Goal: Task Accomplishment & Management: Complete application form

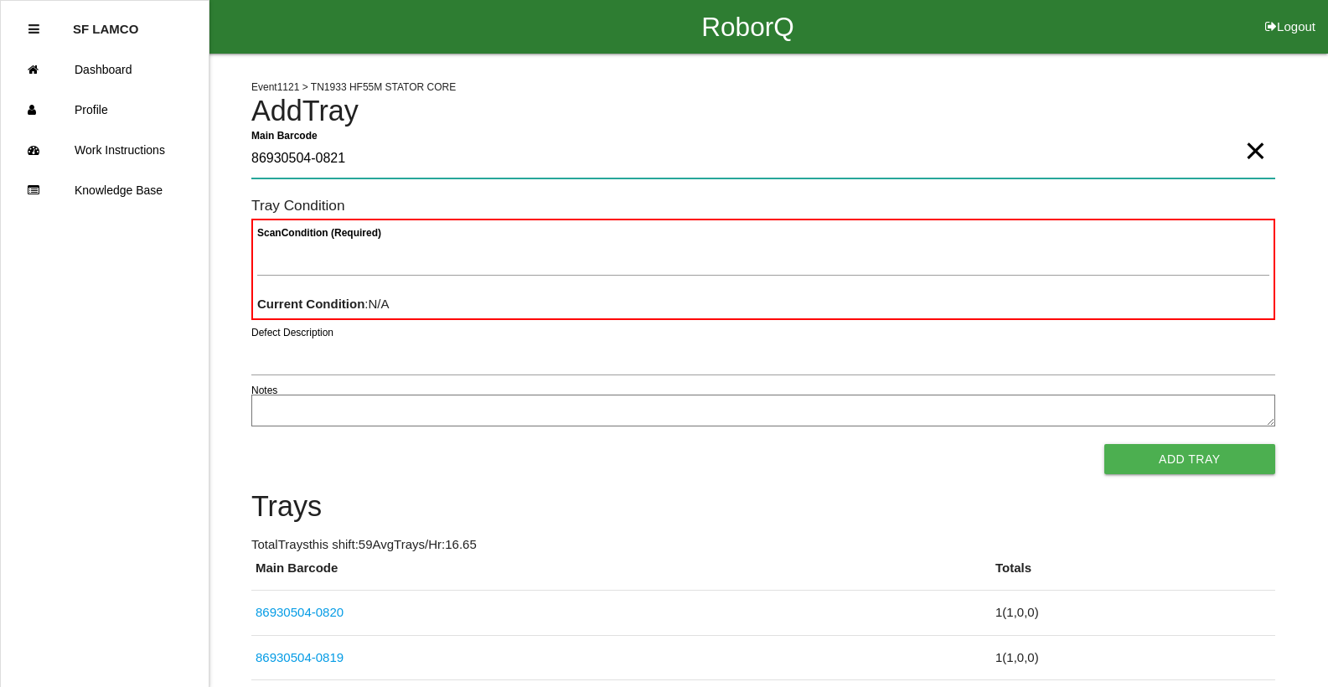
type Barcode "86930504-0821"
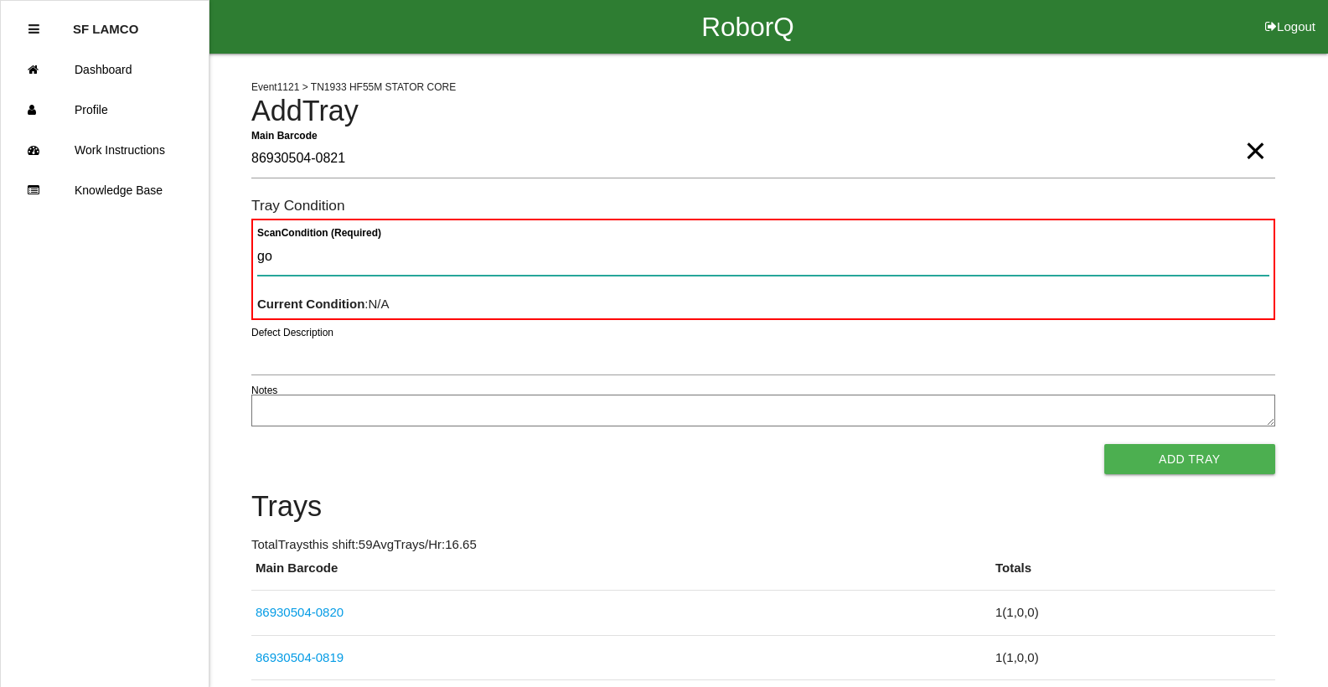
type Condition "goo"
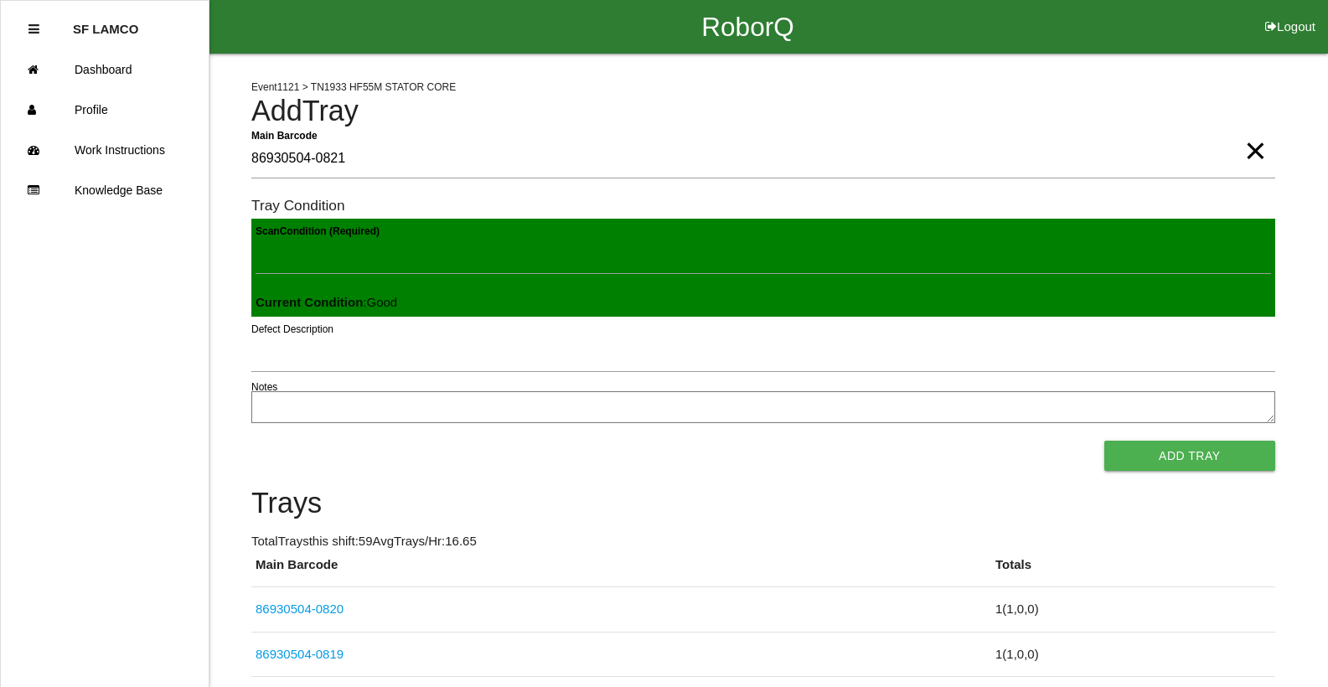
click at [1104, 441] on button "Add Tray" at bounding box center [1189, 456] width 171 height 30
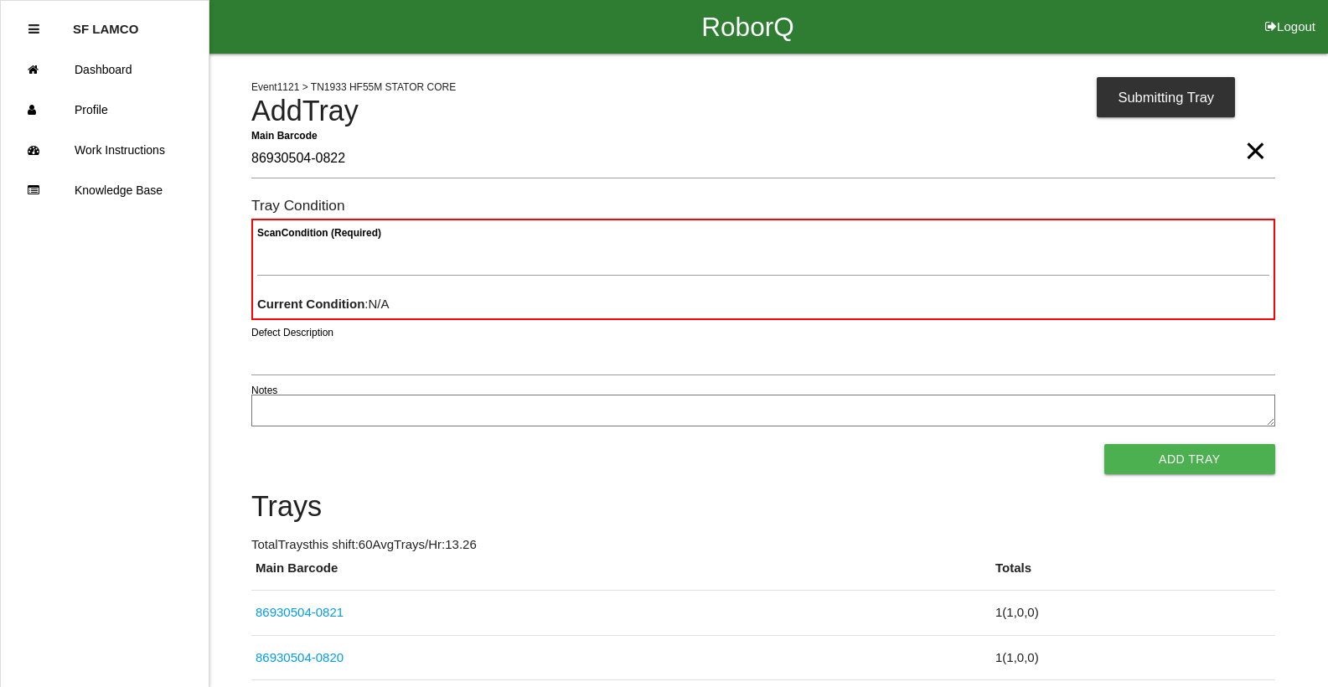
type Barcode "86930504-0822"
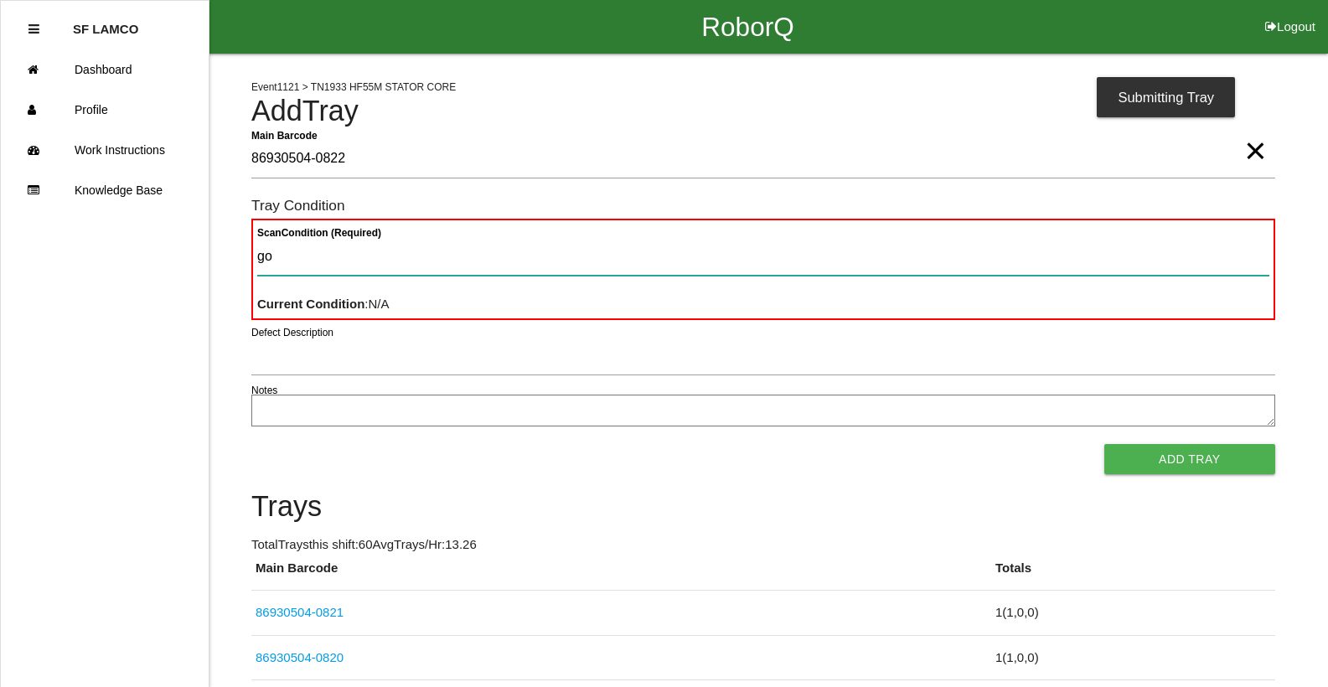
type Condition "goo"
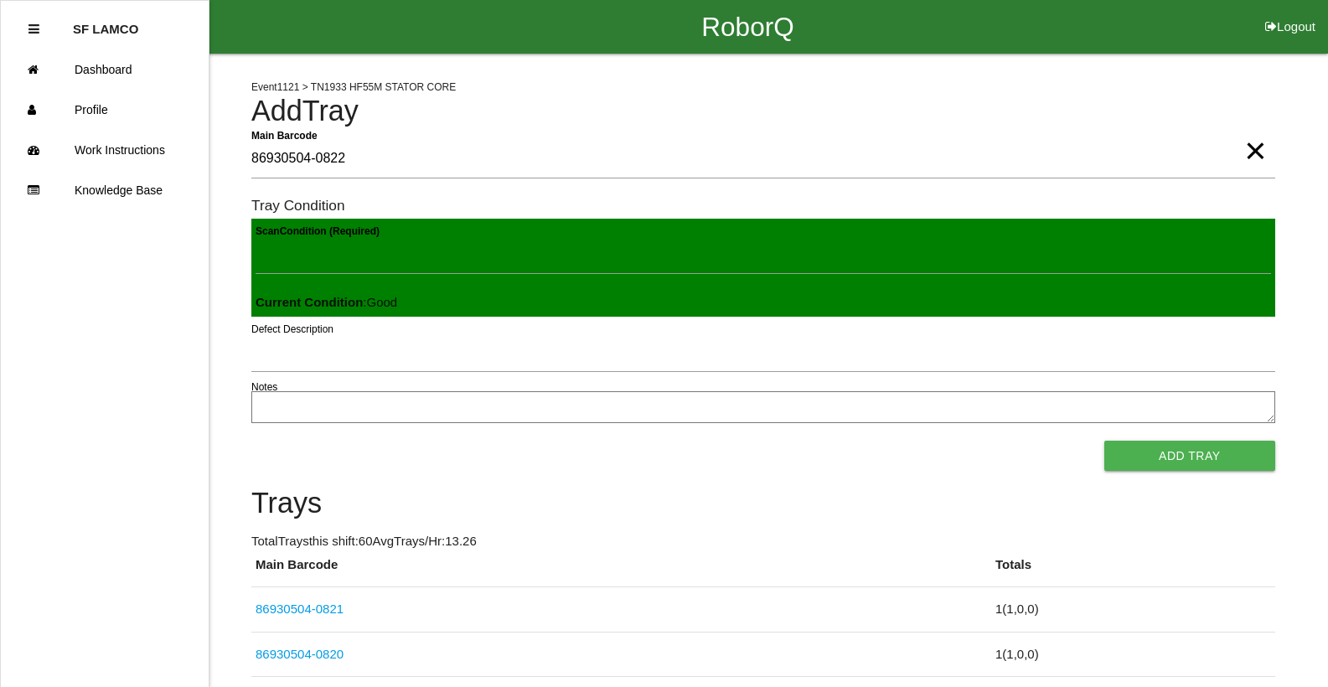
click at [1104, 441] on button "Add Tray" at bounding box center [1189, 456] width 171 height 30
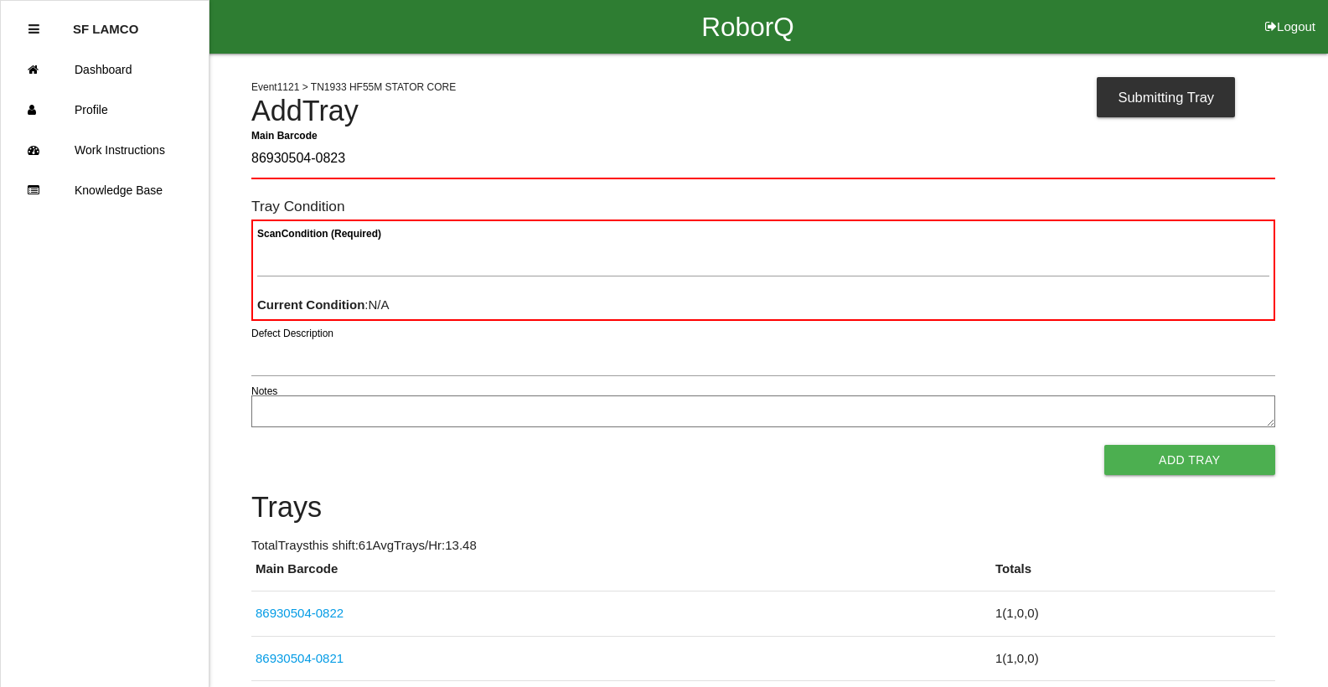
type Barcode "86930504-0823"
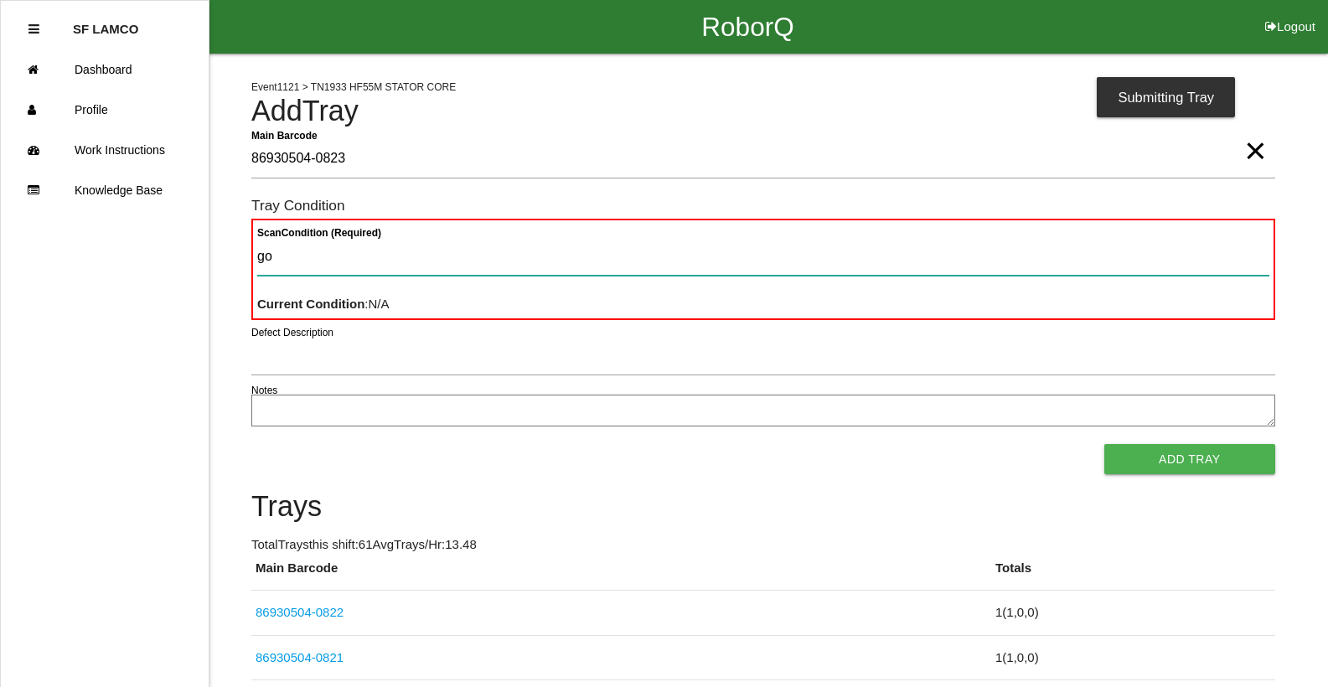
type Condition "goo"
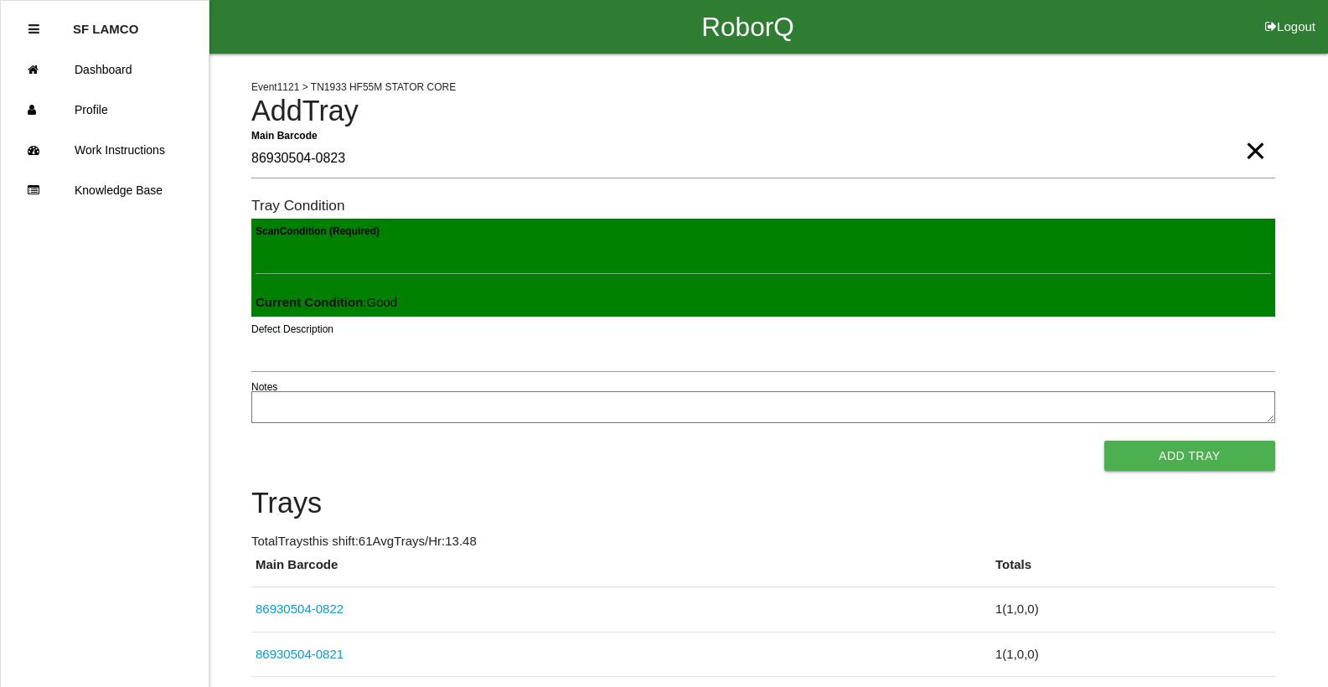
click button "Add Tray" at bounding box center [1189, 456] width 171 height 30
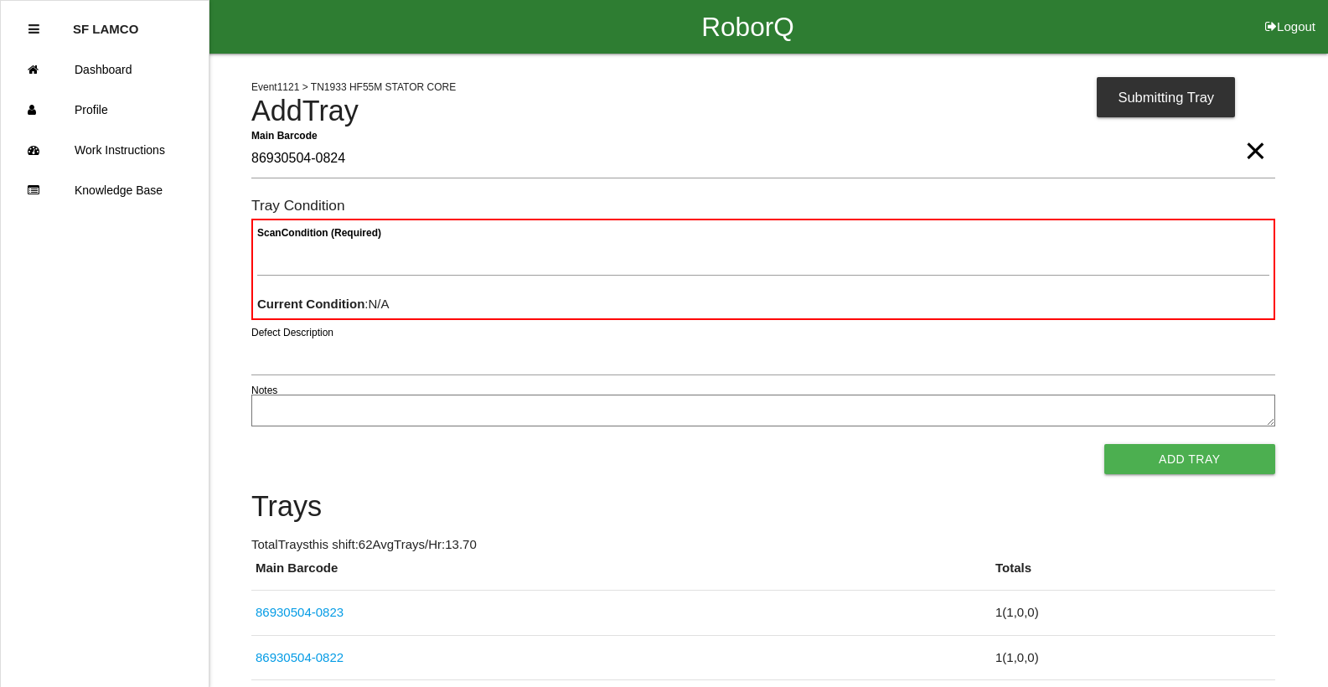
type Barcode "86930504-0824"
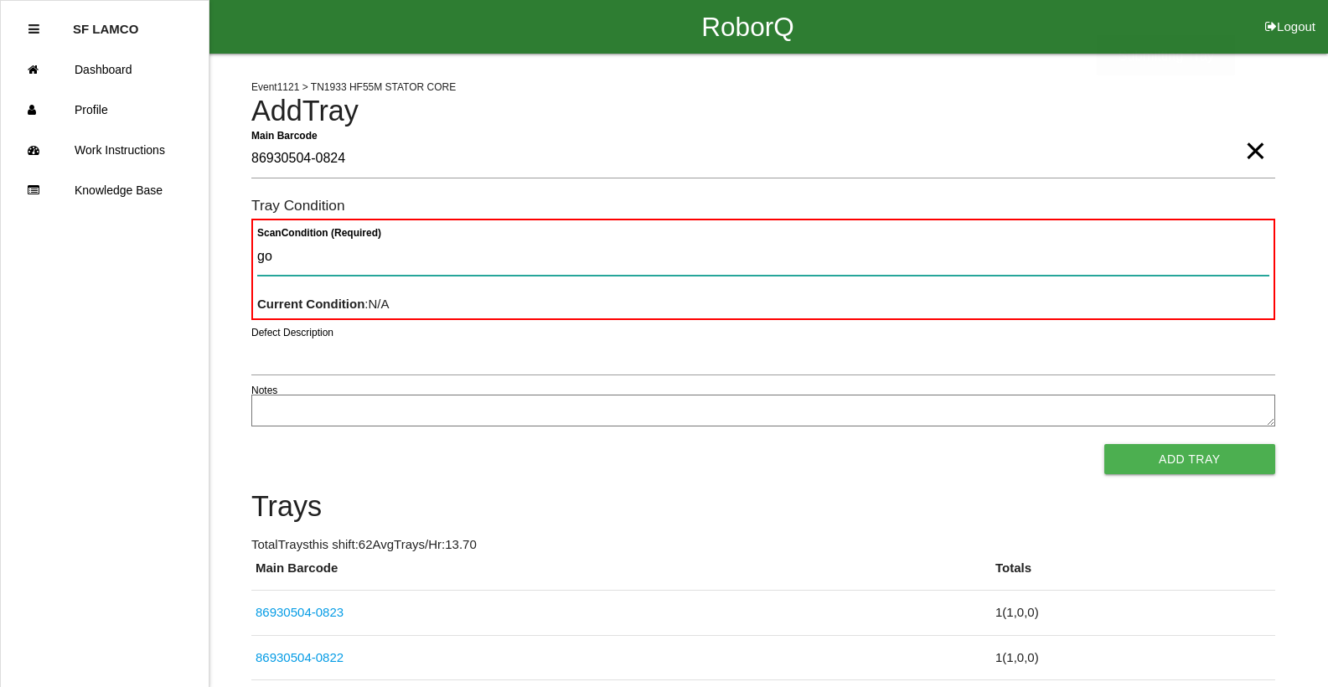
type Condition "goo"
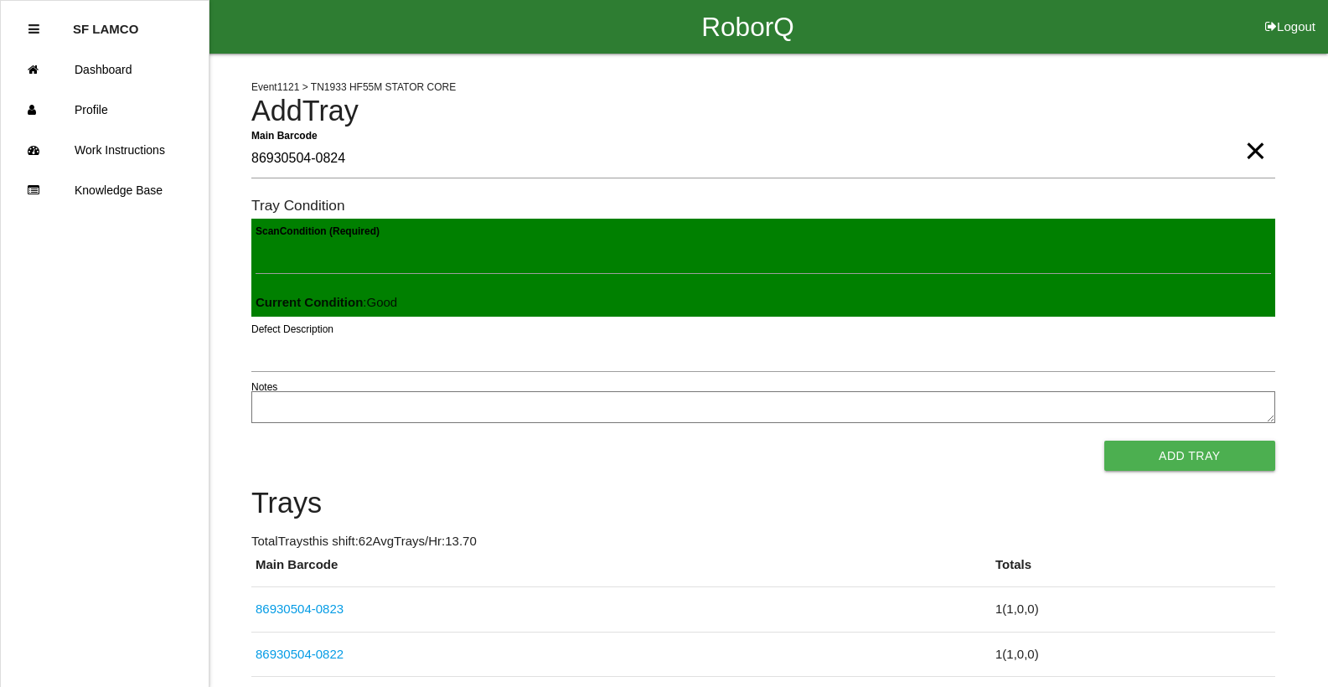
click at [1104, 441] on button "Add Tray" at bounding box center [1189, 456] width 171 height 30
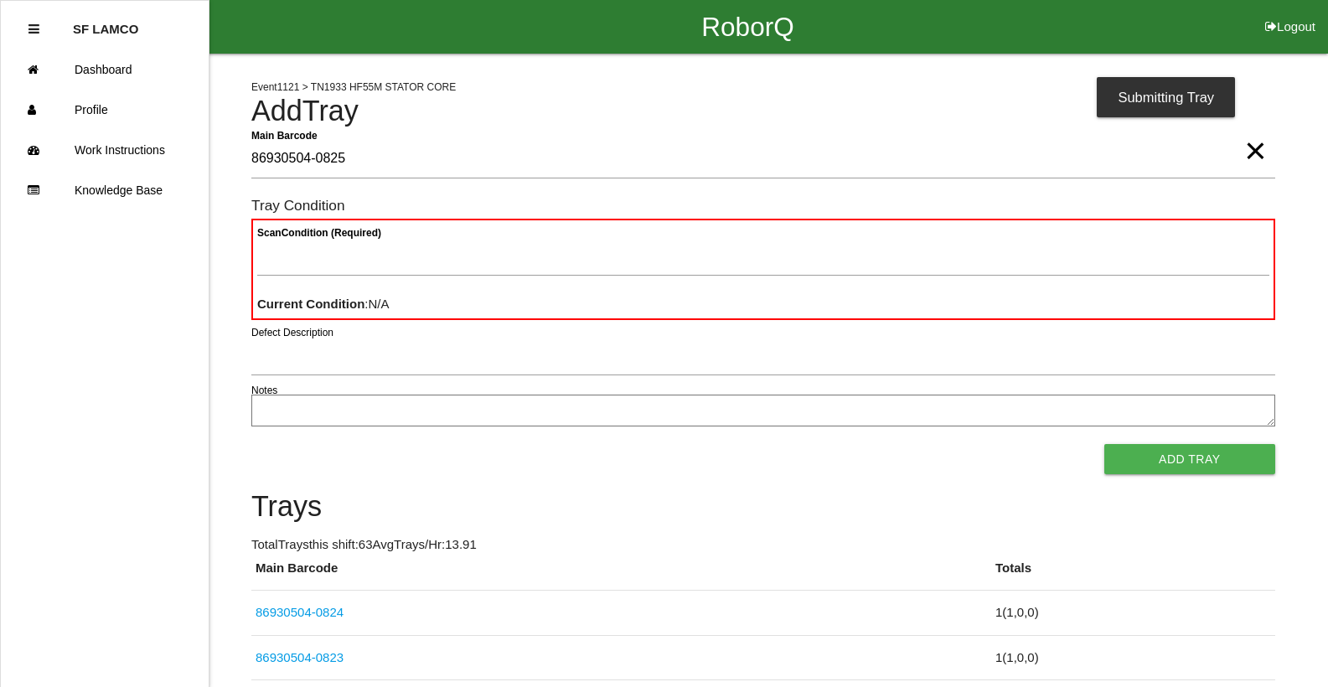
type Barcode "86930504-0825"
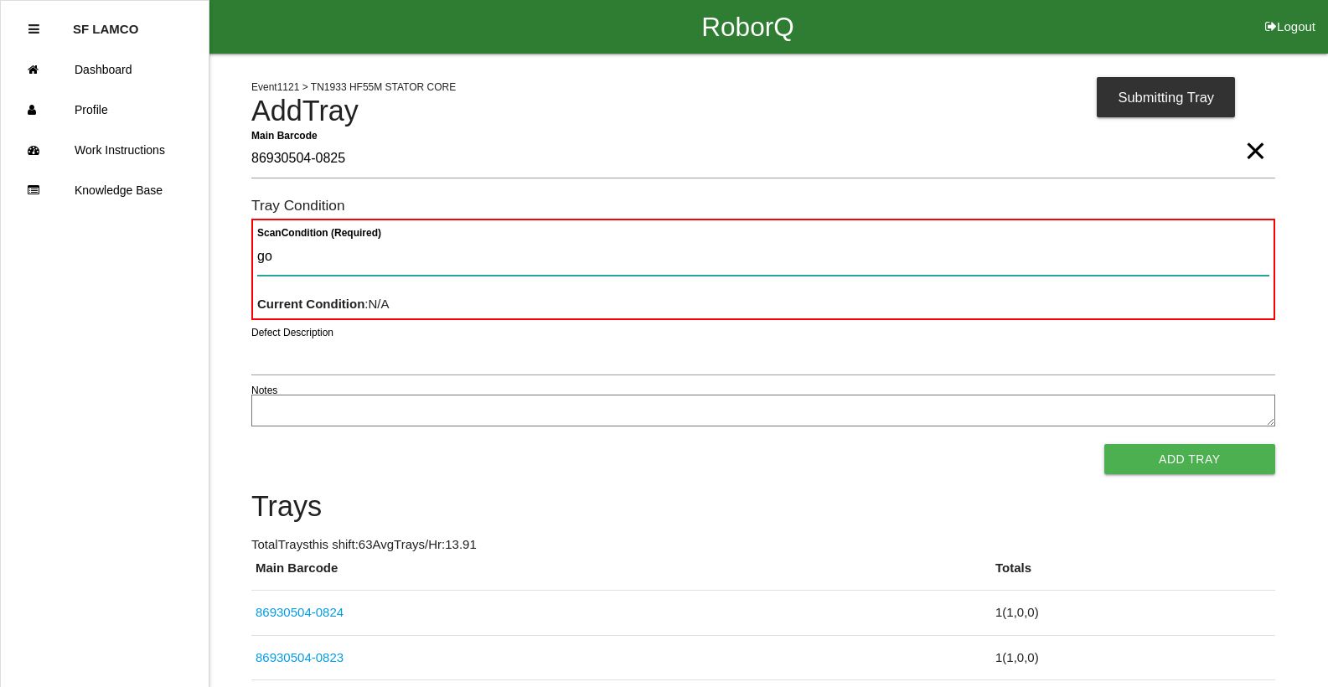
type Condition "goo"
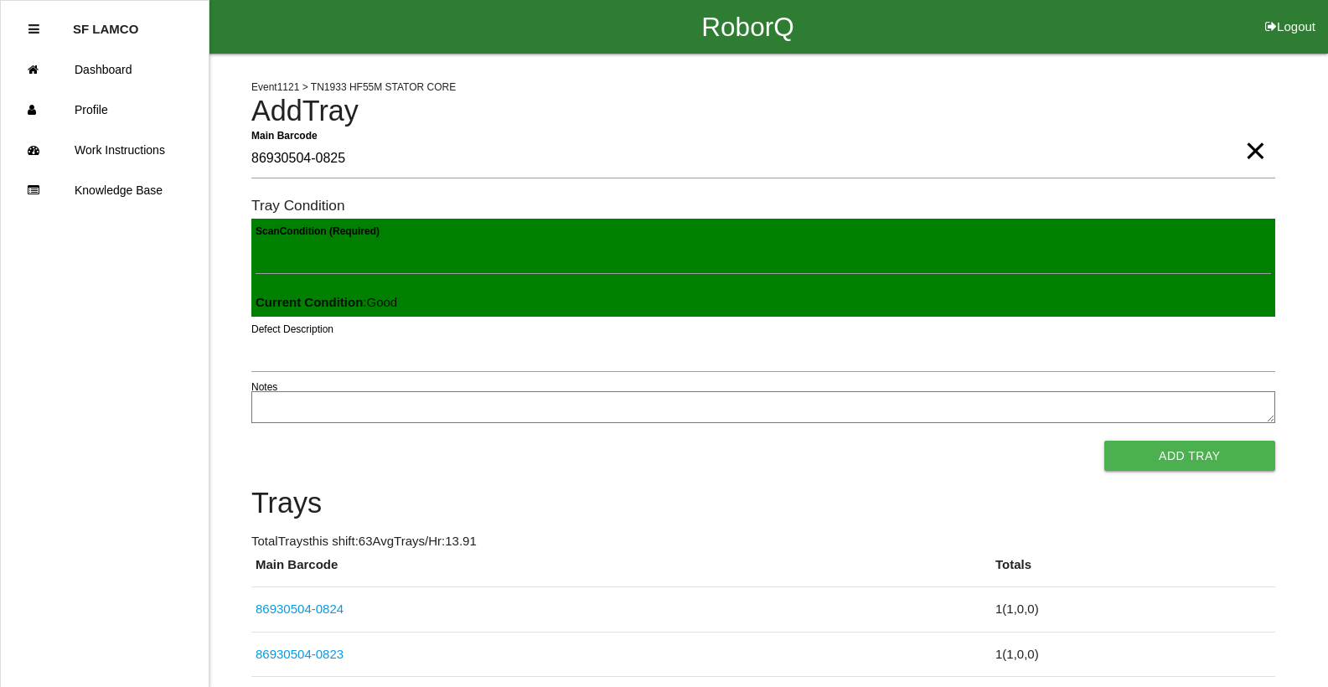
click at [1104, 441] on button "Add Tray" at bounding box center [1189, 456] width 171 height 30
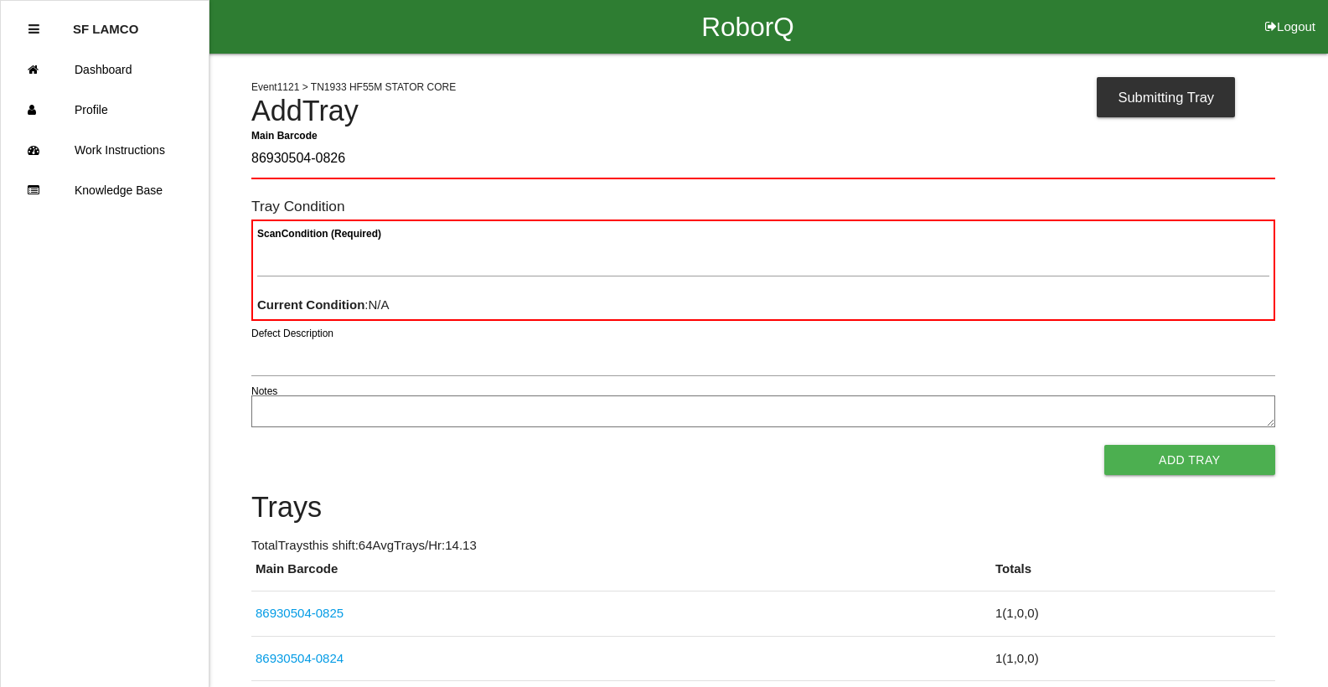
type Barcode "86930504-0826"
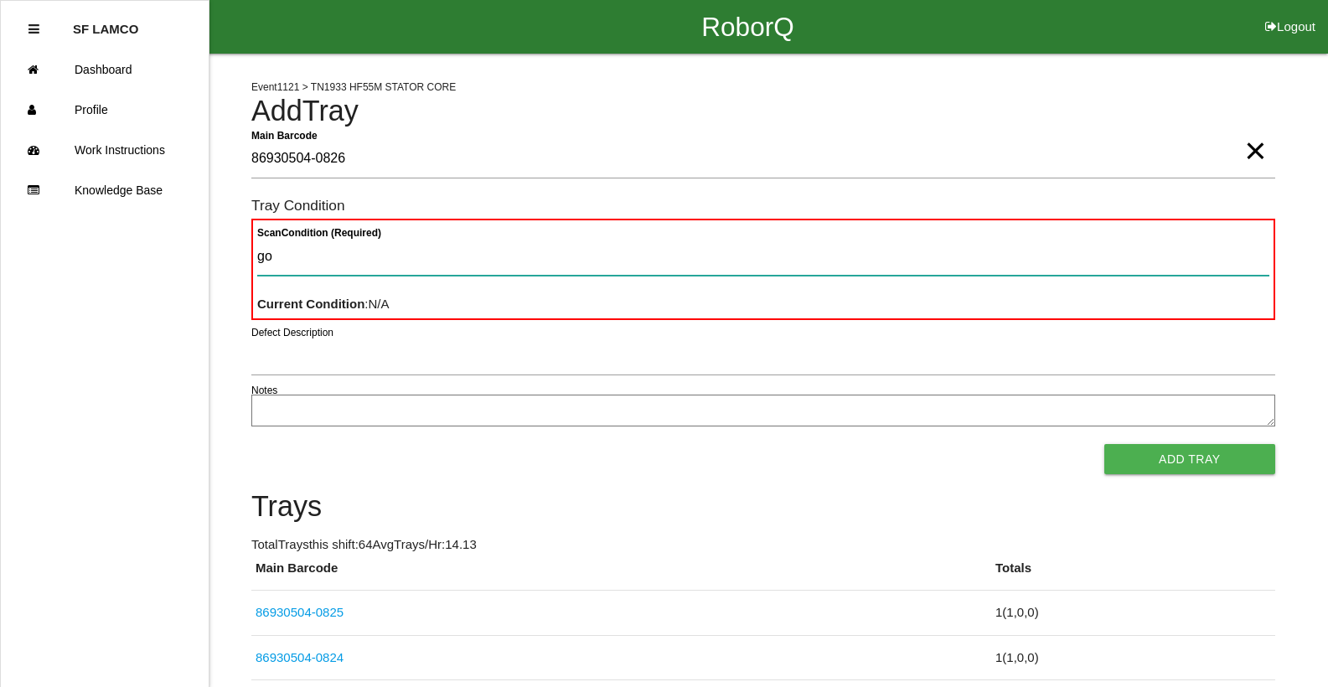
type Condition "goo"
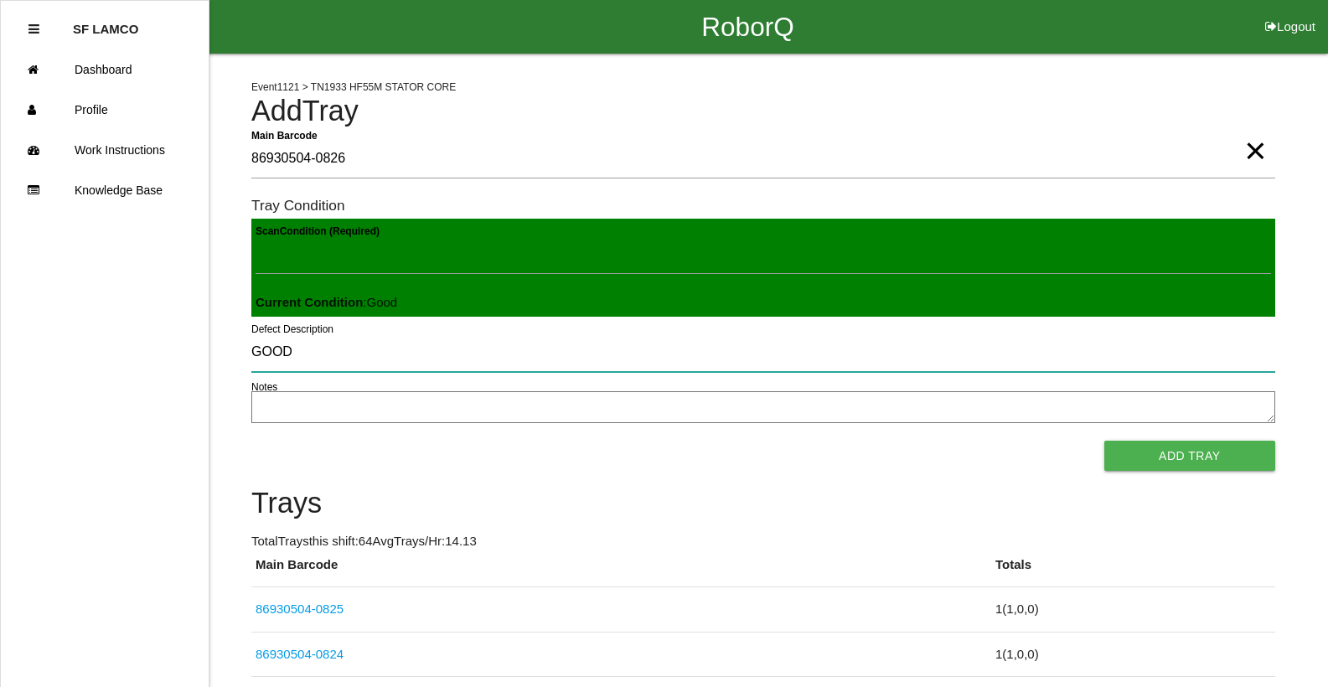
type input "GOOD"
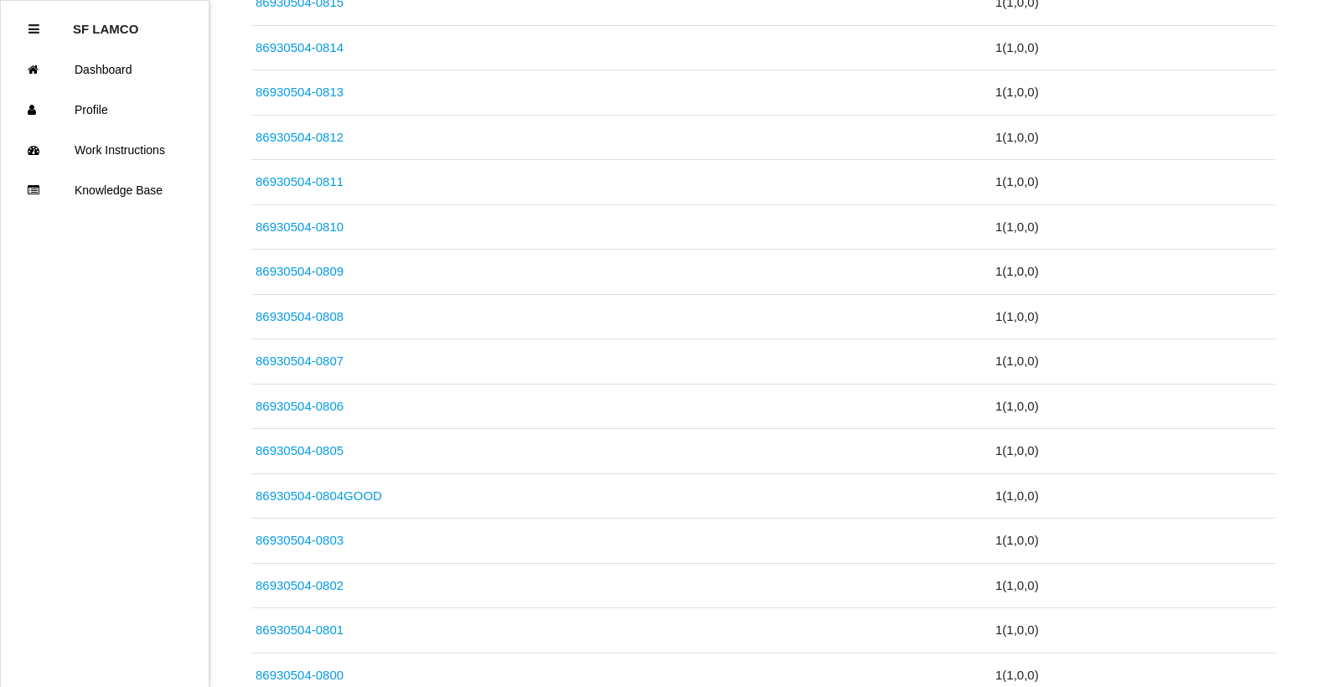
scroll to position [1090, 0]
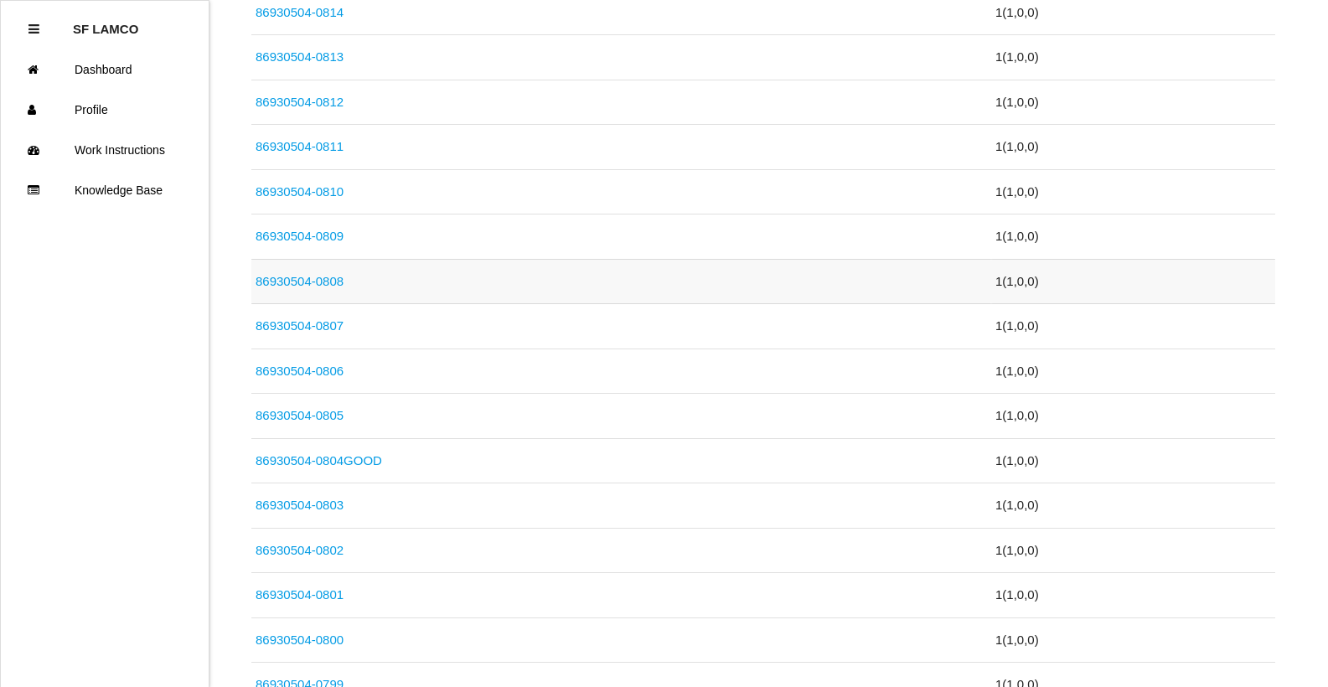
drag, startPoint x: 644, startPoint y: 297, endPoint x: 601, endPoint y: 297, distance: 42.7
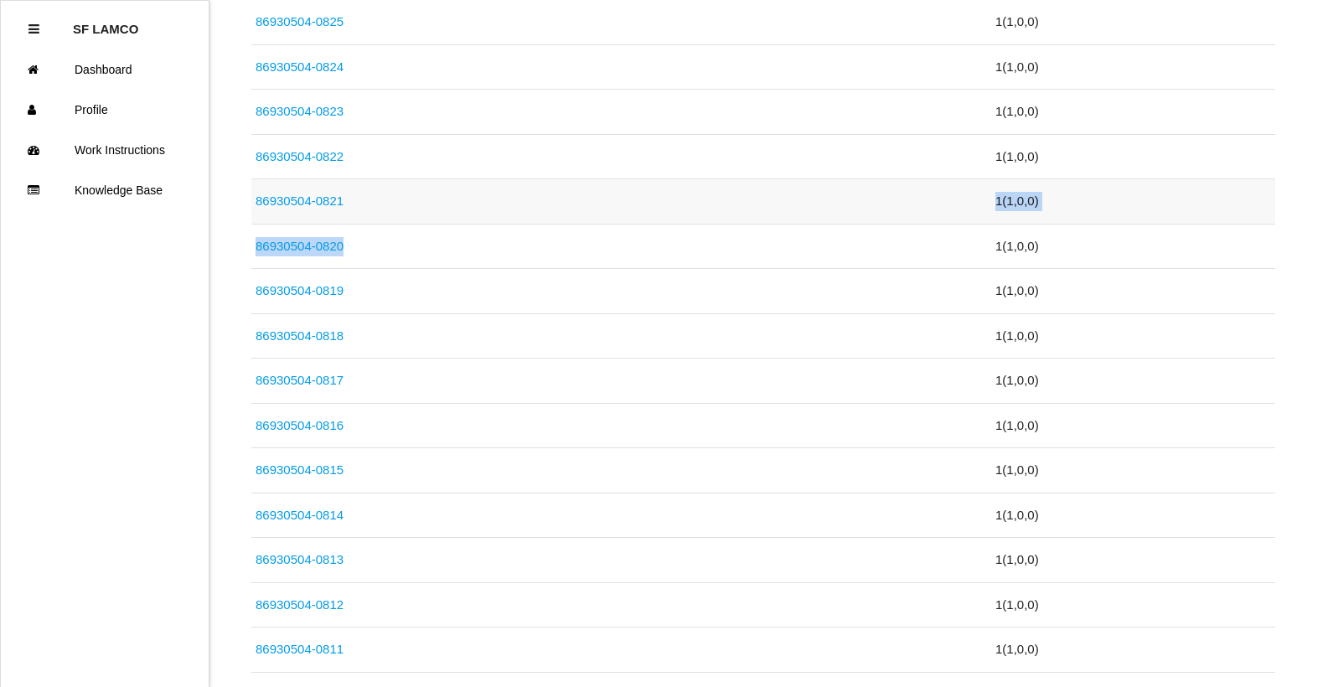
drag, startPoint x: 549, startPoint y: 226, endPoint x: 543, endPoint y: 214, distance: 13.1
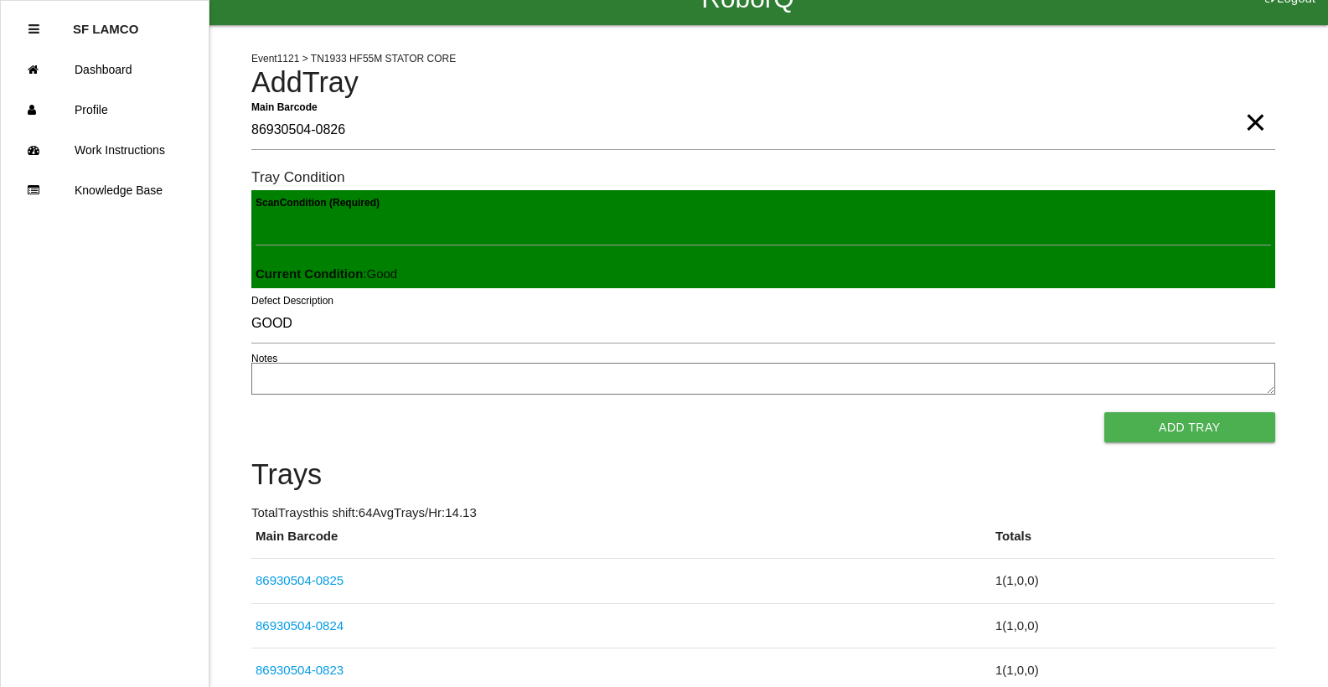
scroll to position [0, 0]
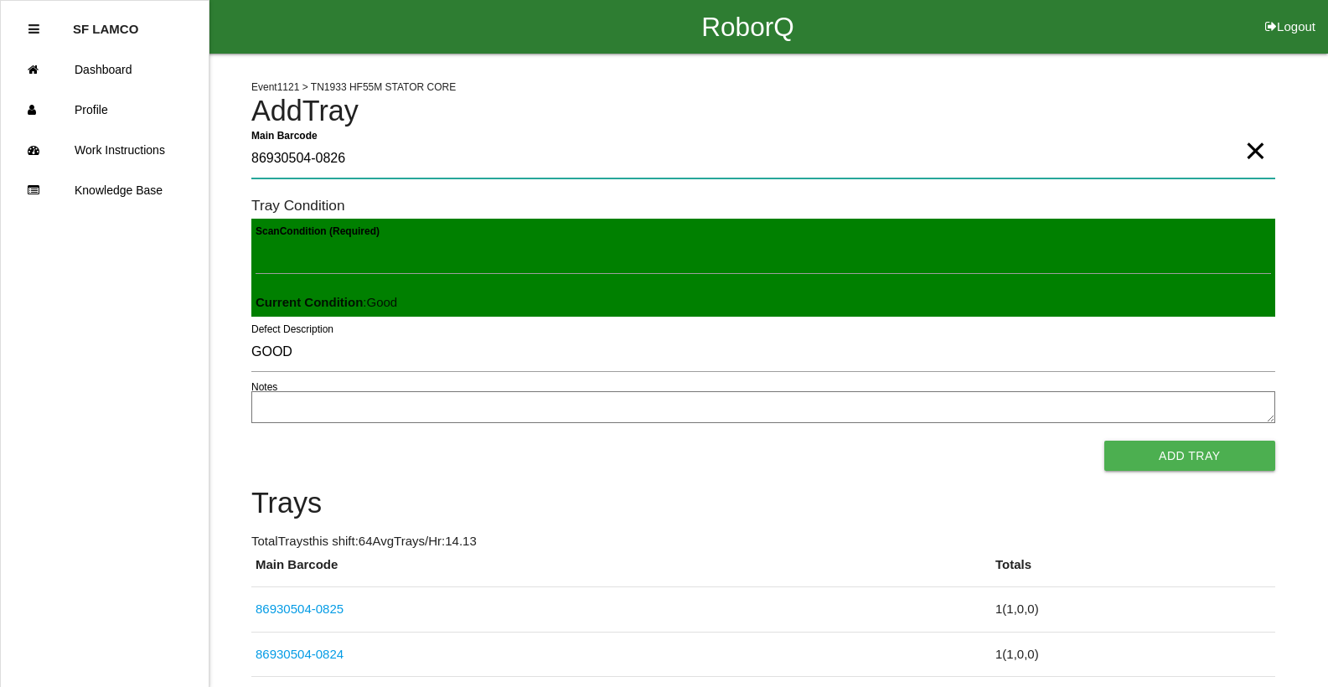
click at [375, 167] on Barcode "86930504-0826" at bounding box center [763, 159] width 1024 height 39
type Barcode "8"
type Barcode "86930504-0827"
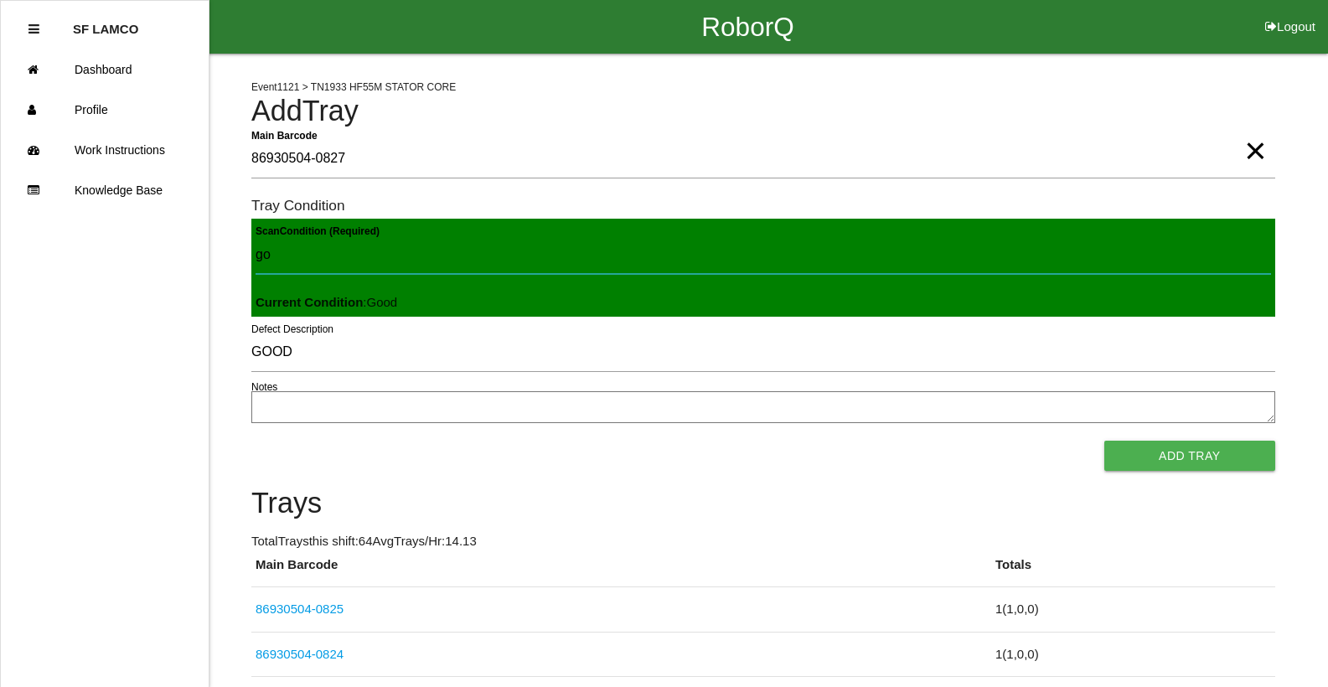
type Condition "goo"
click at [1104, 441] on button "Add Tray" at bounding box center [1189, 456] width 171 height 30
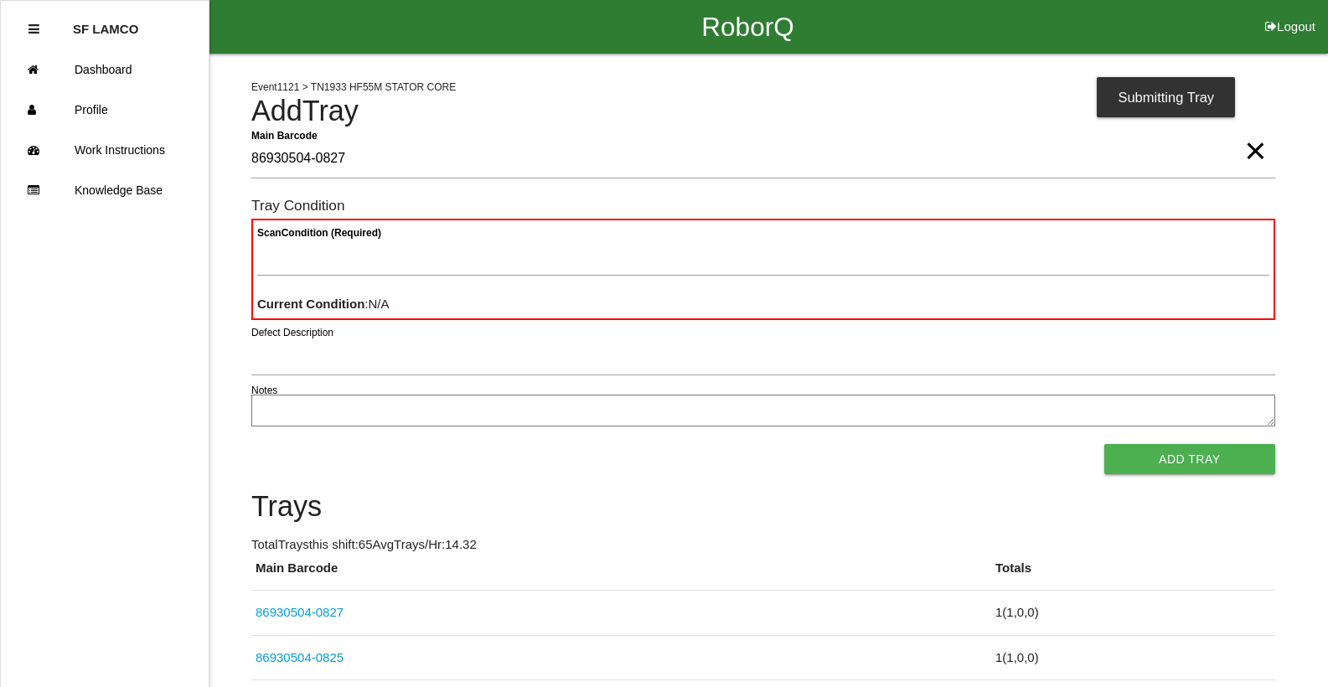
type Barcode "86930504-0827"
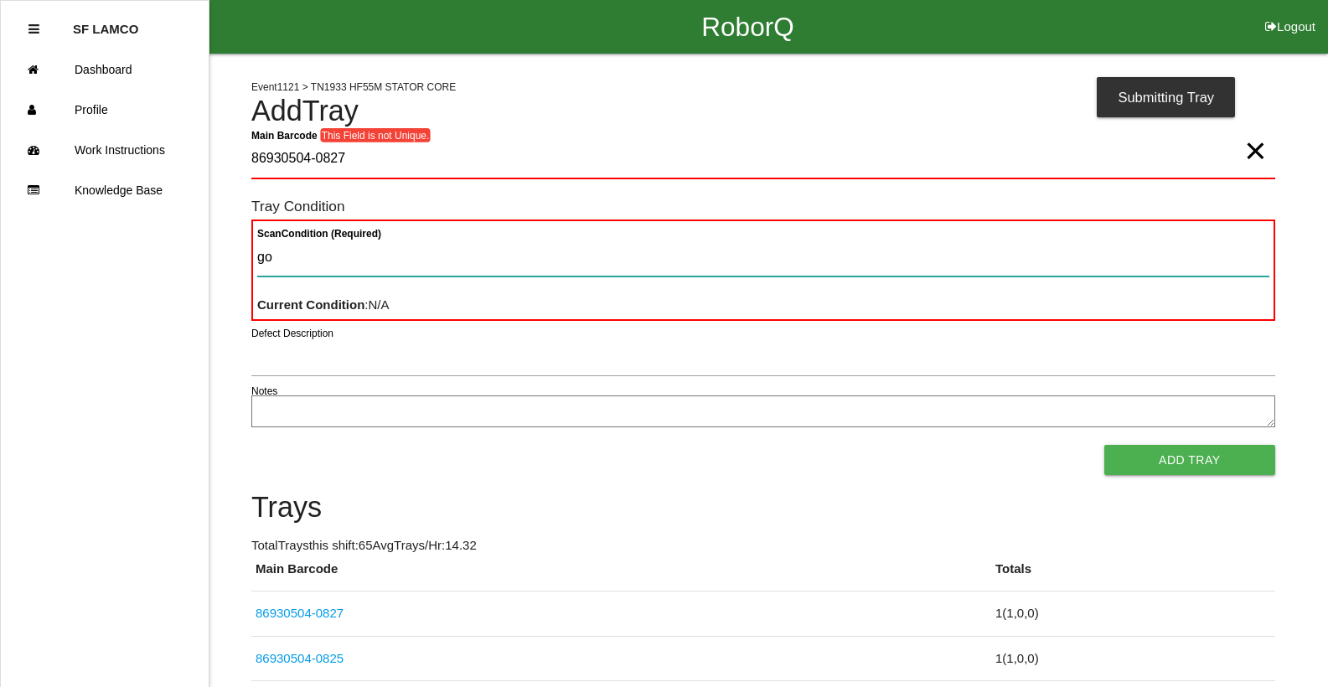
type Condition "goo"
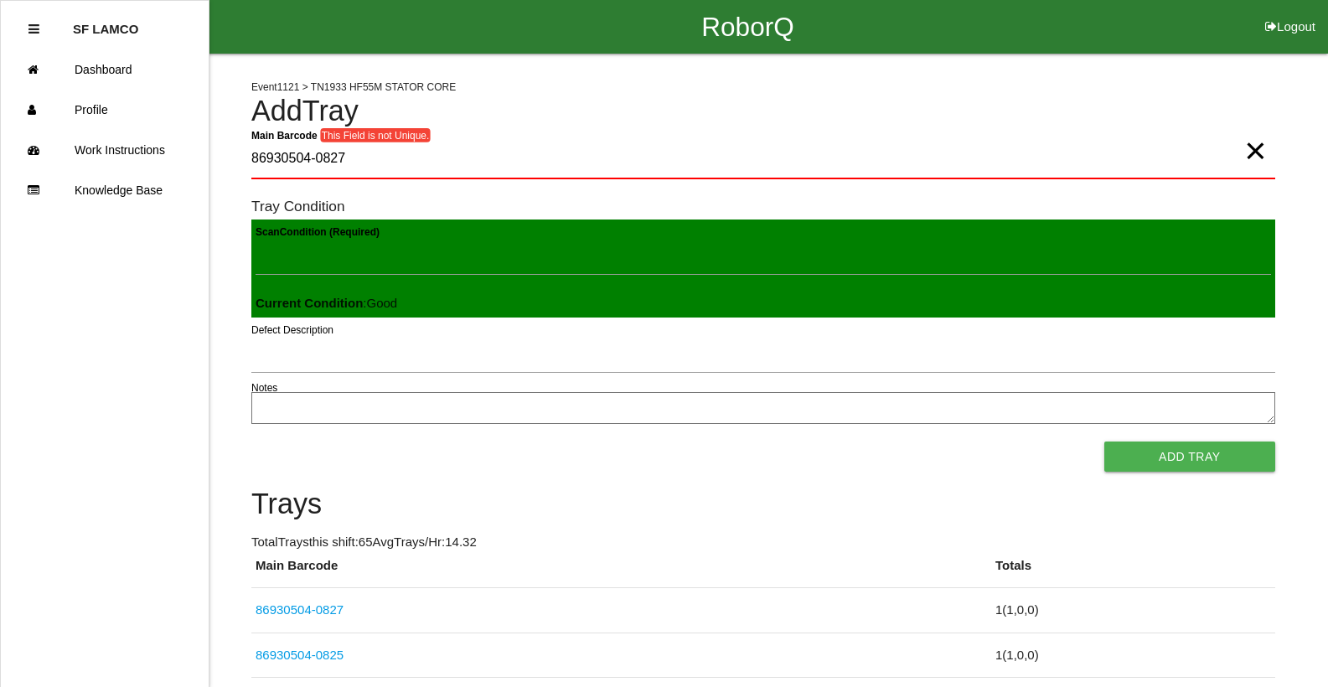
click at [1104, 441] on button "Add Tray" at bounding box center [1189, 456] width 171 height 30
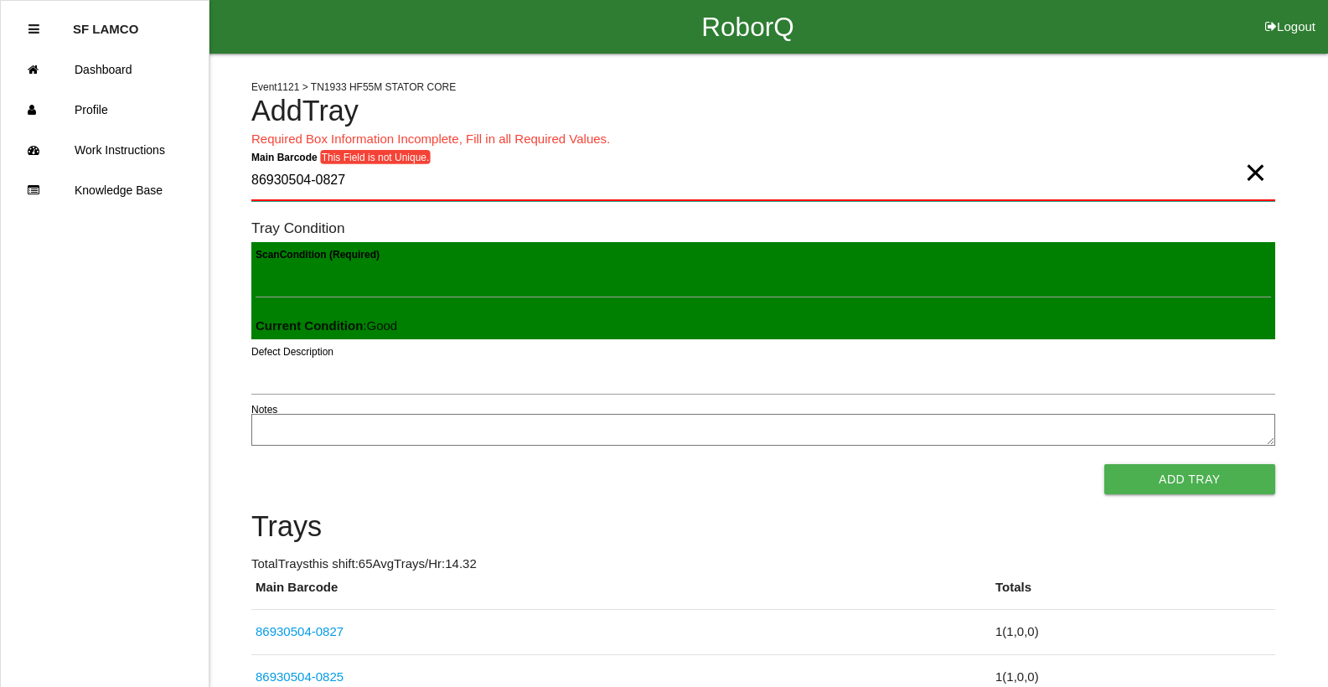
click at [344, 184] on Barcode "86930504-0827" at bounding box center [763, 181] width 1024 height 39
type Barcode "86930504-0827"
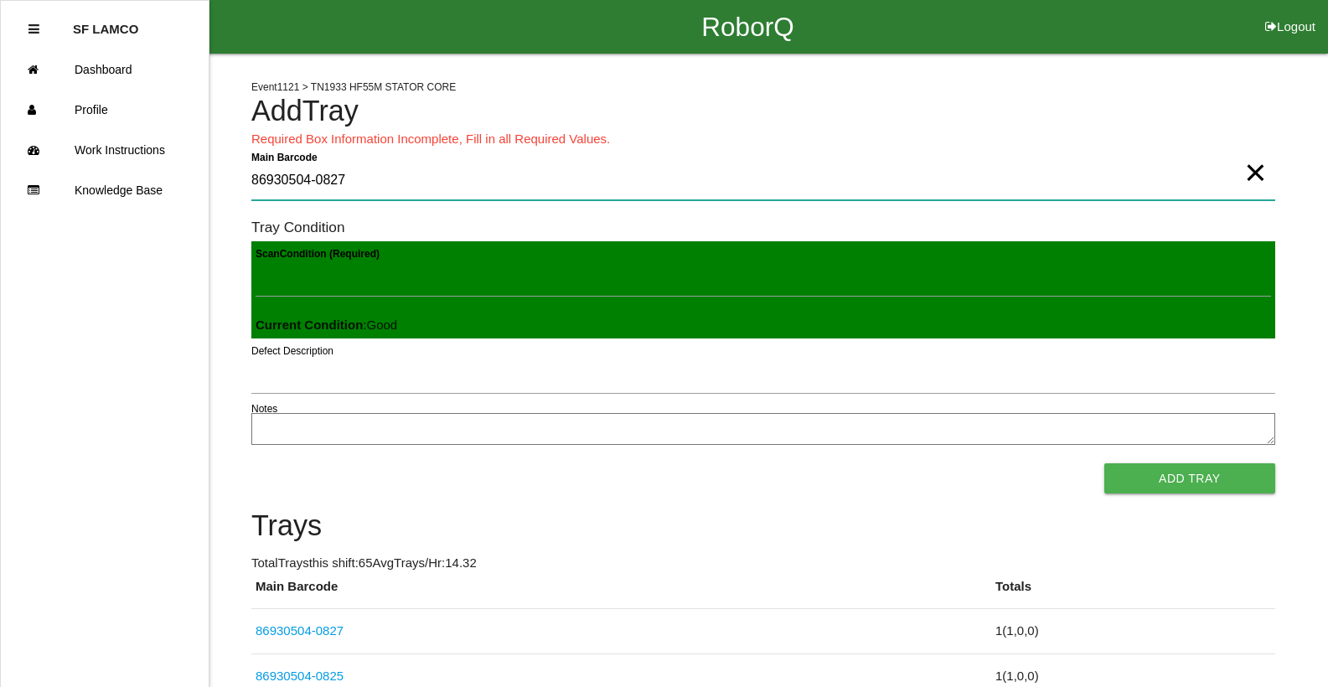
click at [366, 184] on Barcode "86930504-0827" at bounding box center [763, 181] width 1024 height 39
type Barcode "86930504-0827"
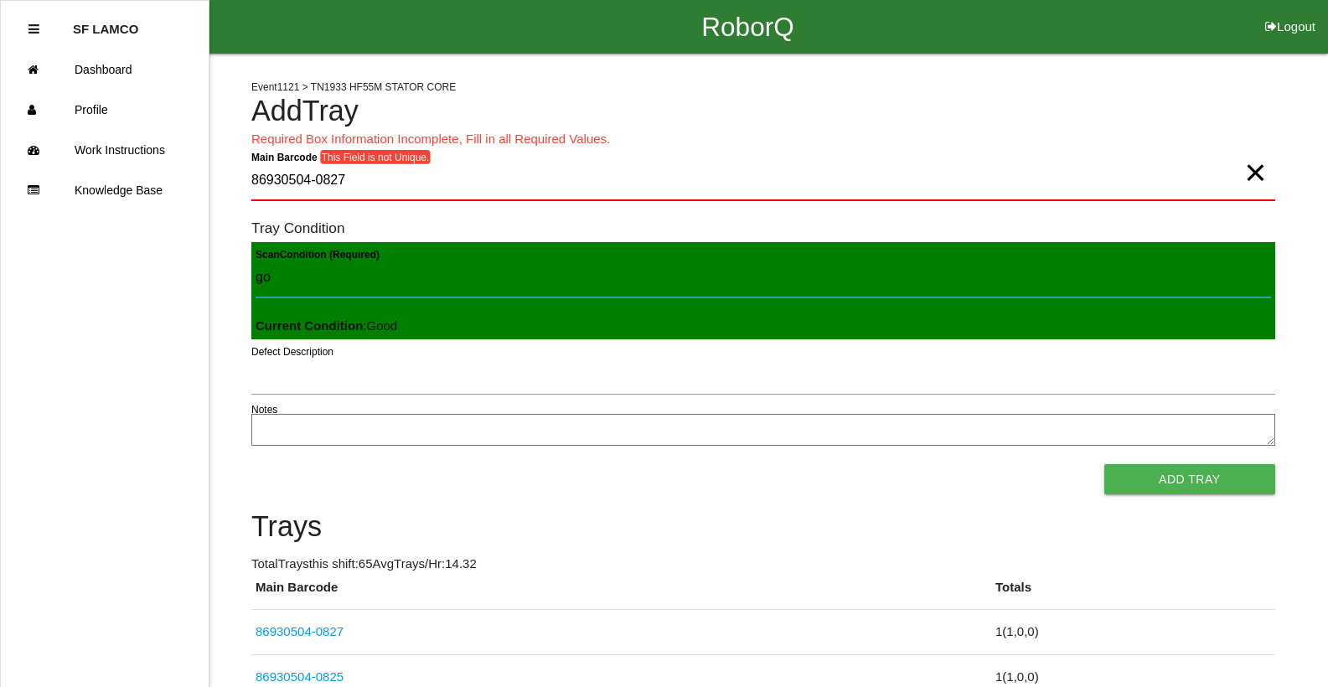
type Condition "goo"
click at [1104, 464] on button "Add Tray" at bounding box center [1189, 479] width 171 height 30
click at [366, 183] on Barcode "86930504-0827" at bounding box center [763, 181] width 1024 height 39
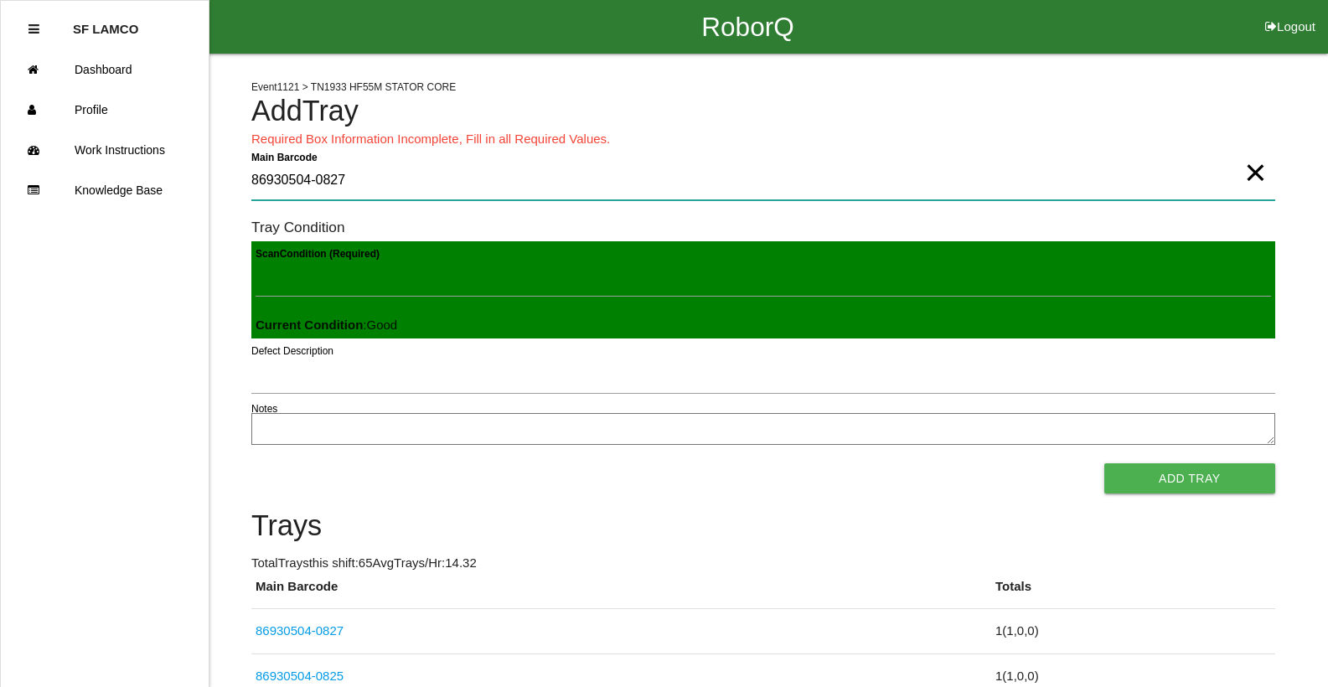
click at [388, 194] on Barcode "86930504-0827" at bounding box center [763, 181] width 1024 height 39
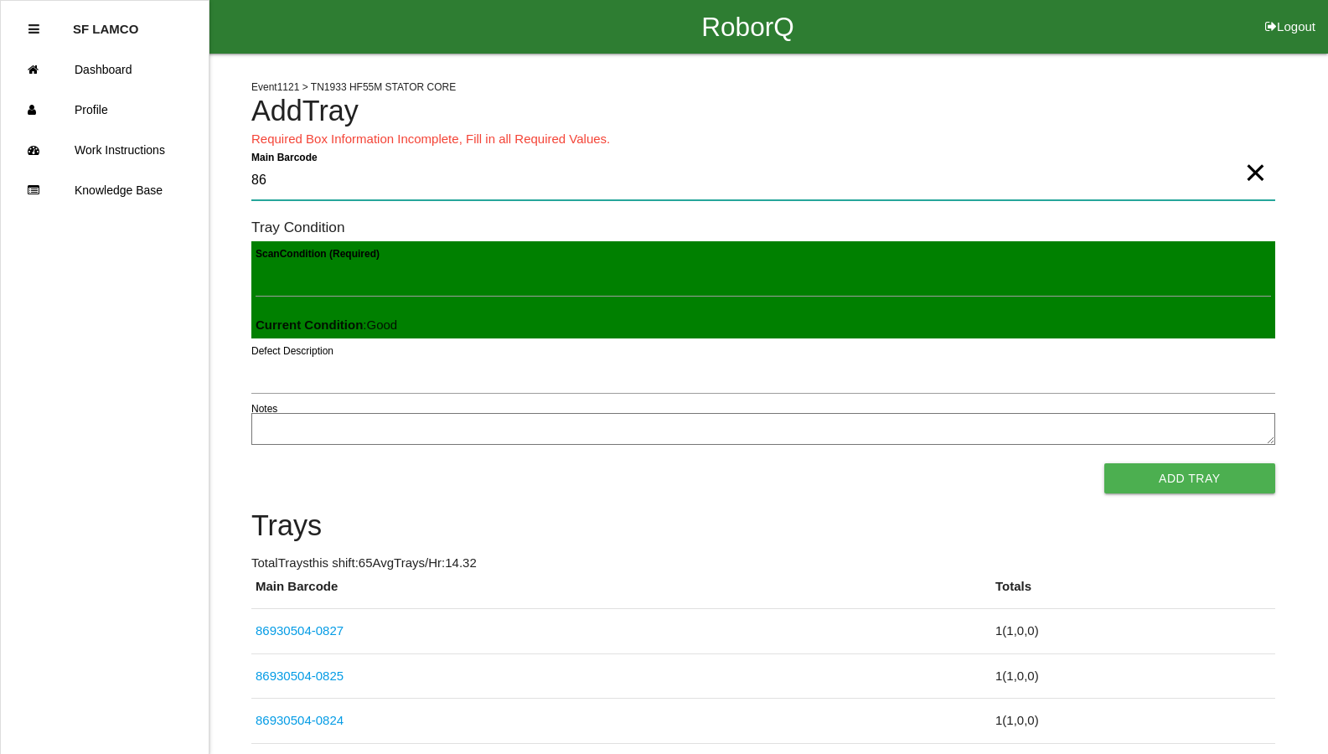
type Barcode "8"
type Barcode "86930504-0828"
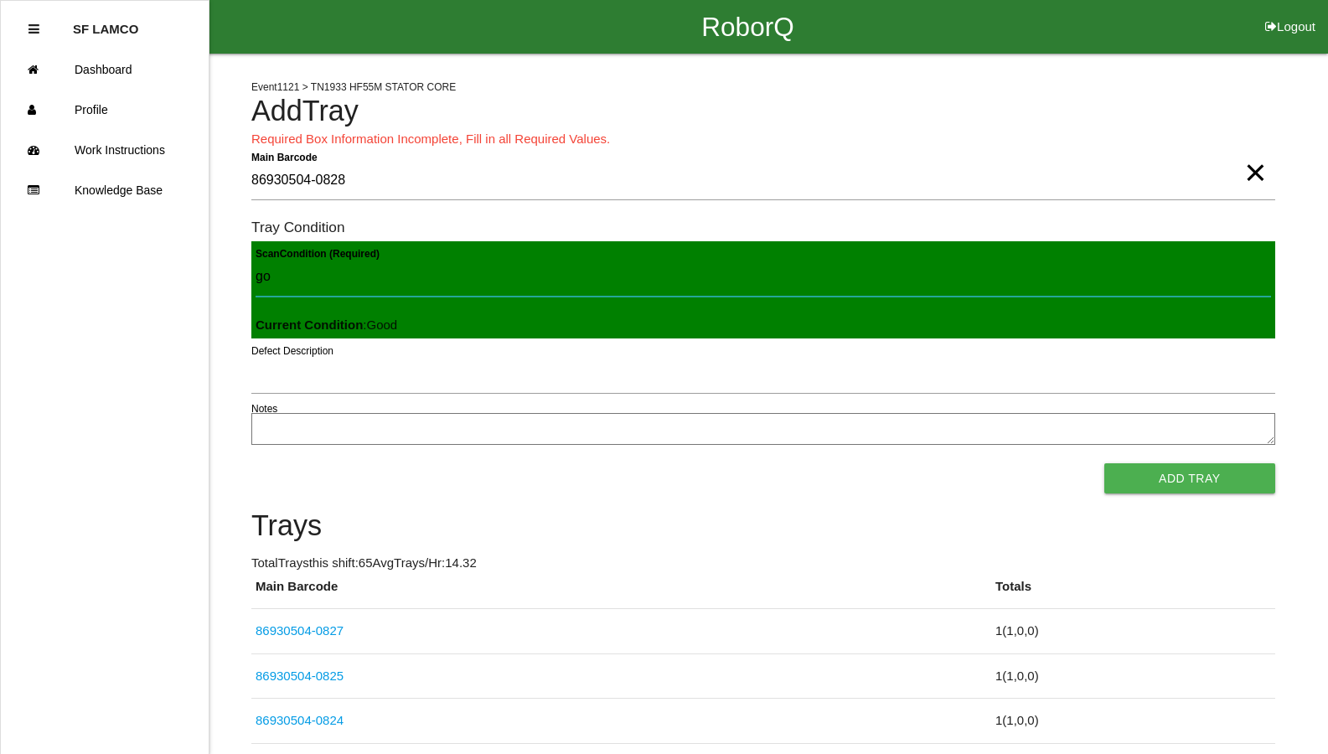
type Condition "goo"
click at [1104, 463] on button "Add Tray" at bounding box center [1189, 478] width 171 height 30
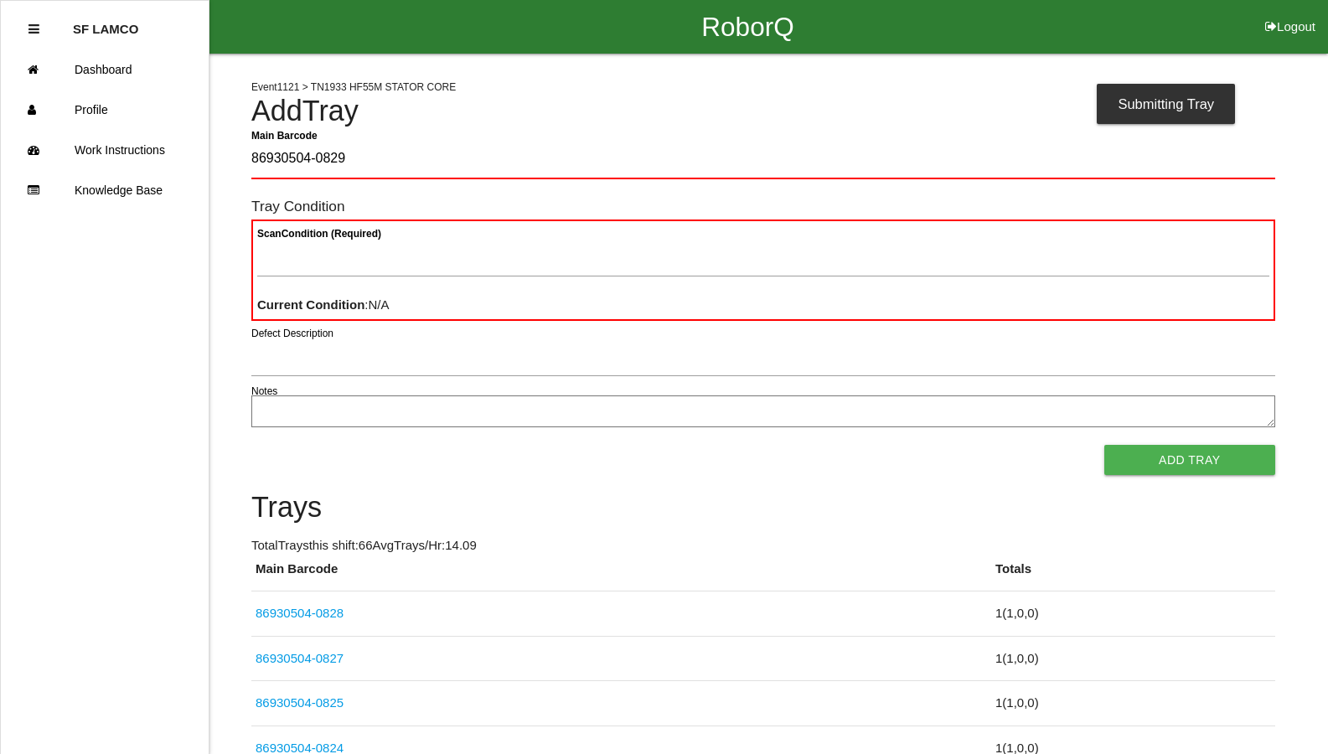
type Barcode "86930504-0829"
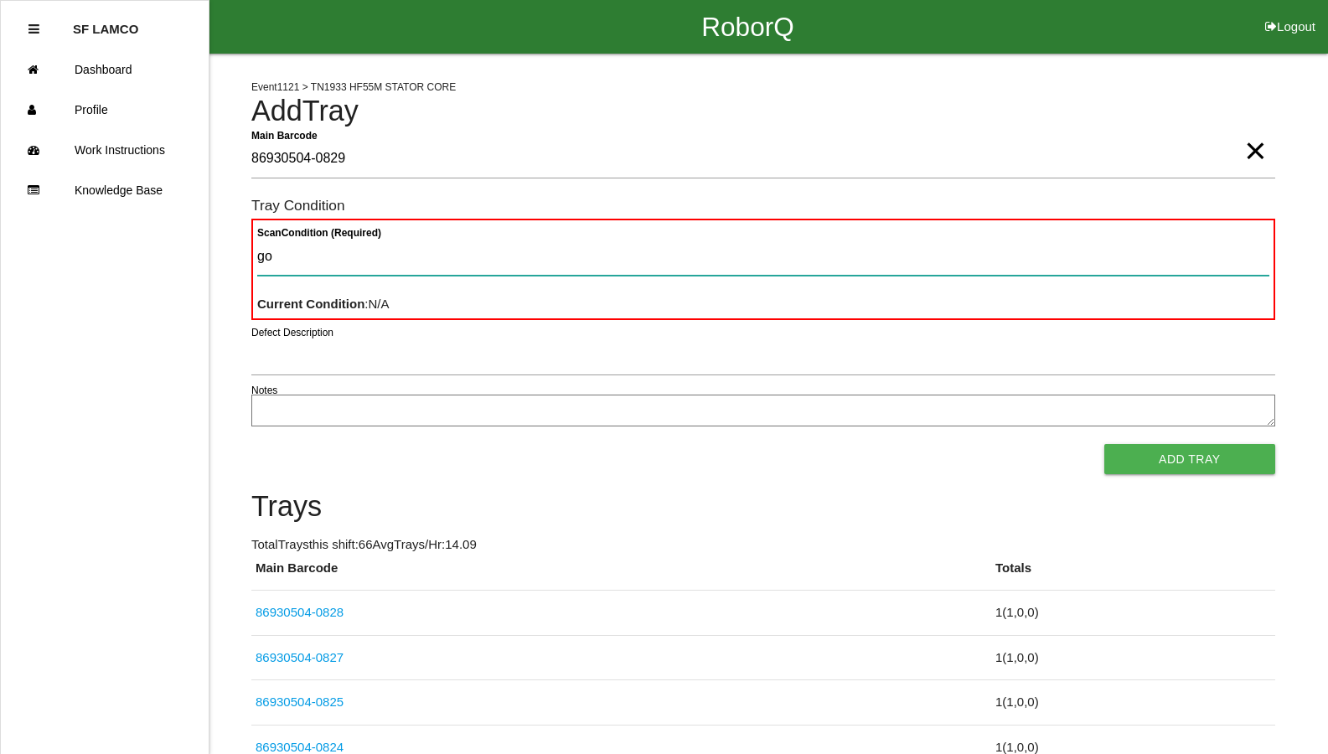
type Condition "goo"
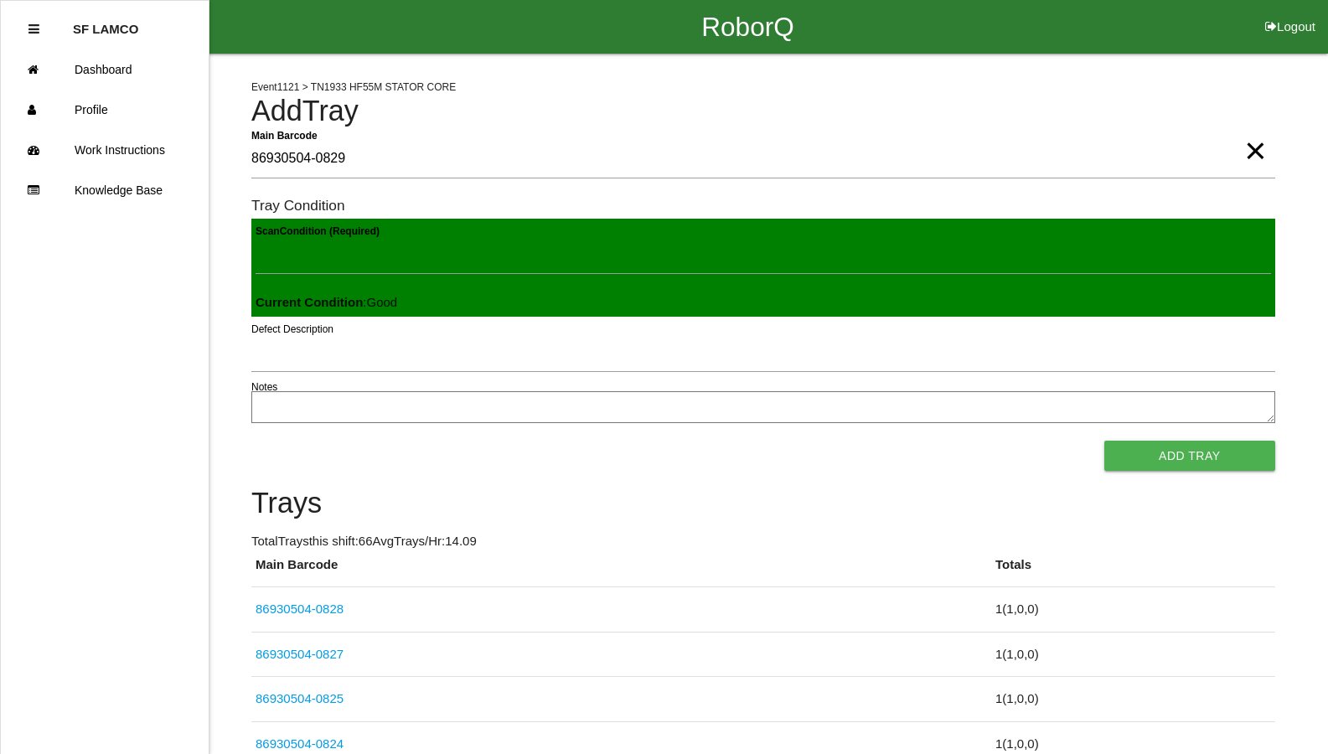
click at [1104, 441] on button "Add Tray" at bounding box center [1189, 456] width 171 height 30
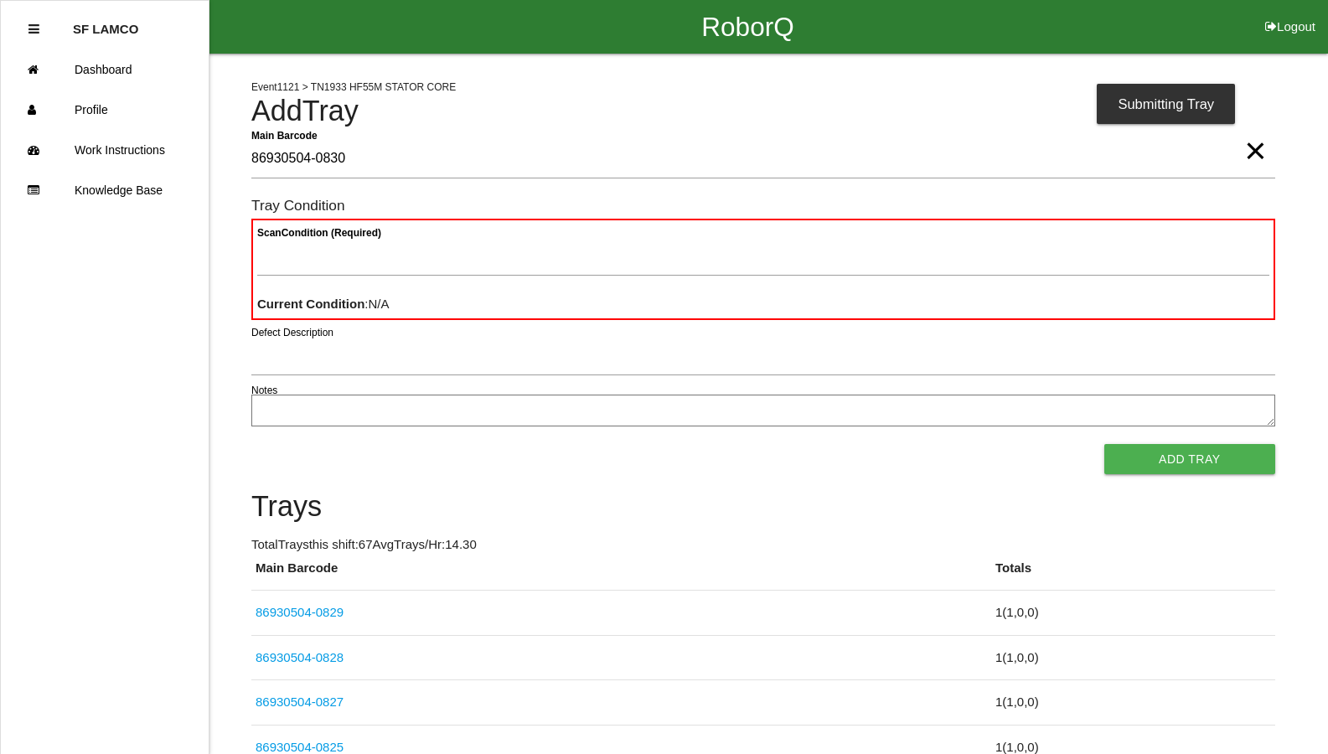
type Barcode "86930504-0830"
type Condition "goo"
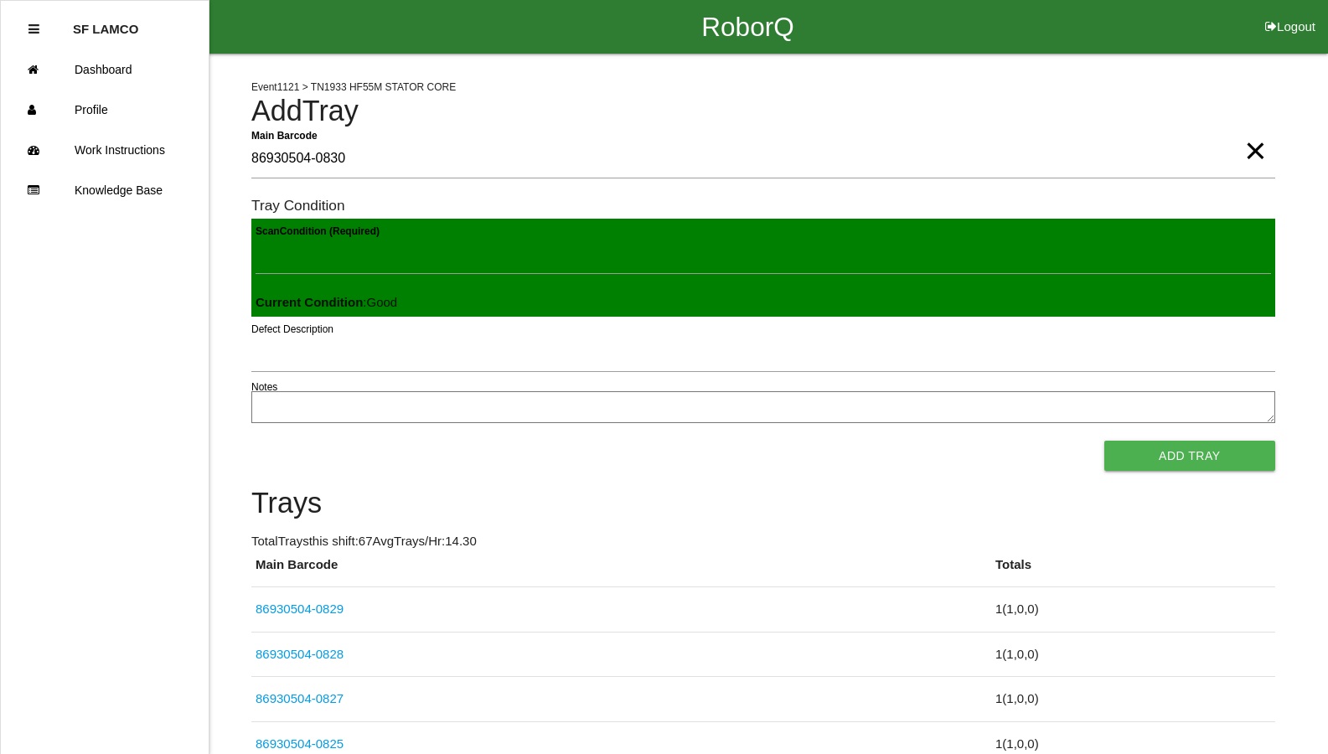
click at [1104, 441] on button "Add Tray" at bounding box center [1189, 456] width 171 height 30
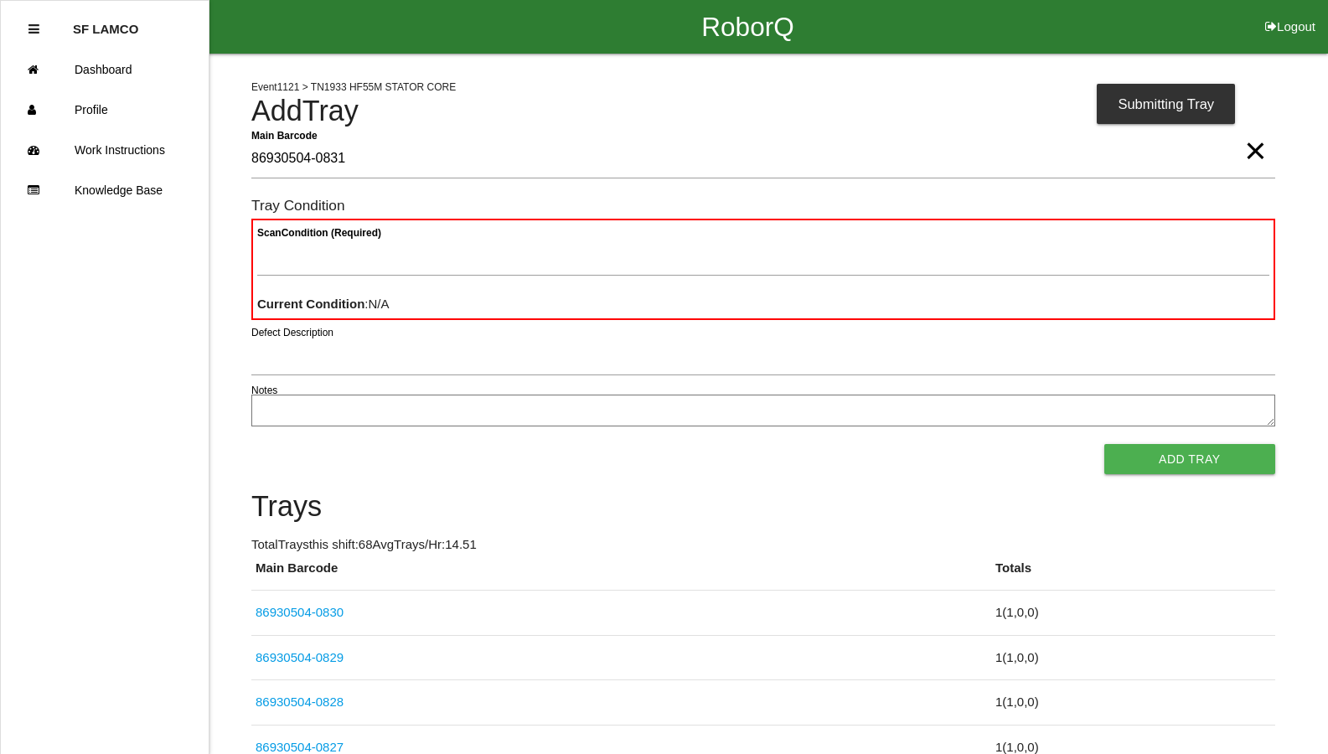
type Barcode "86930504-0831"
type Condition "goo"
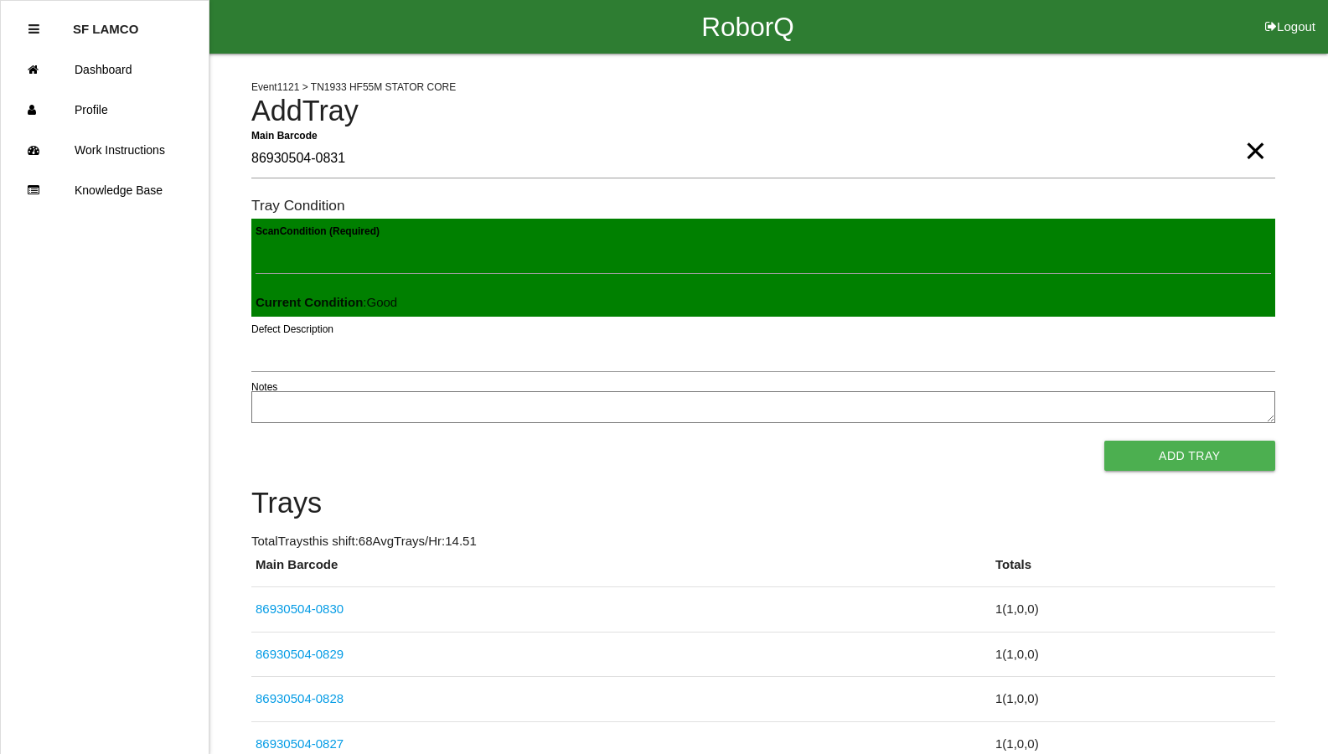
click at [1104, 441] on button "Add Tray" at bounding box center [1189, 456] width 171 height 30
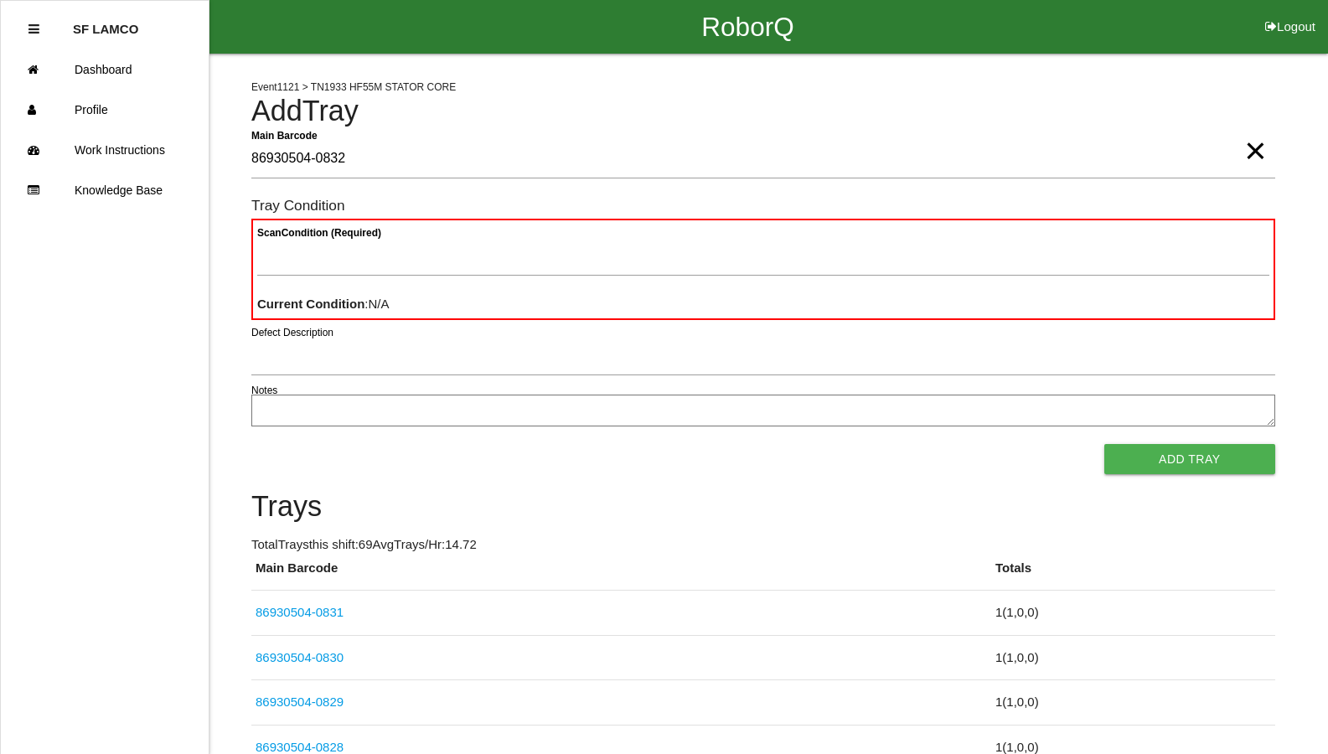
type Barcode "86930504-0832"
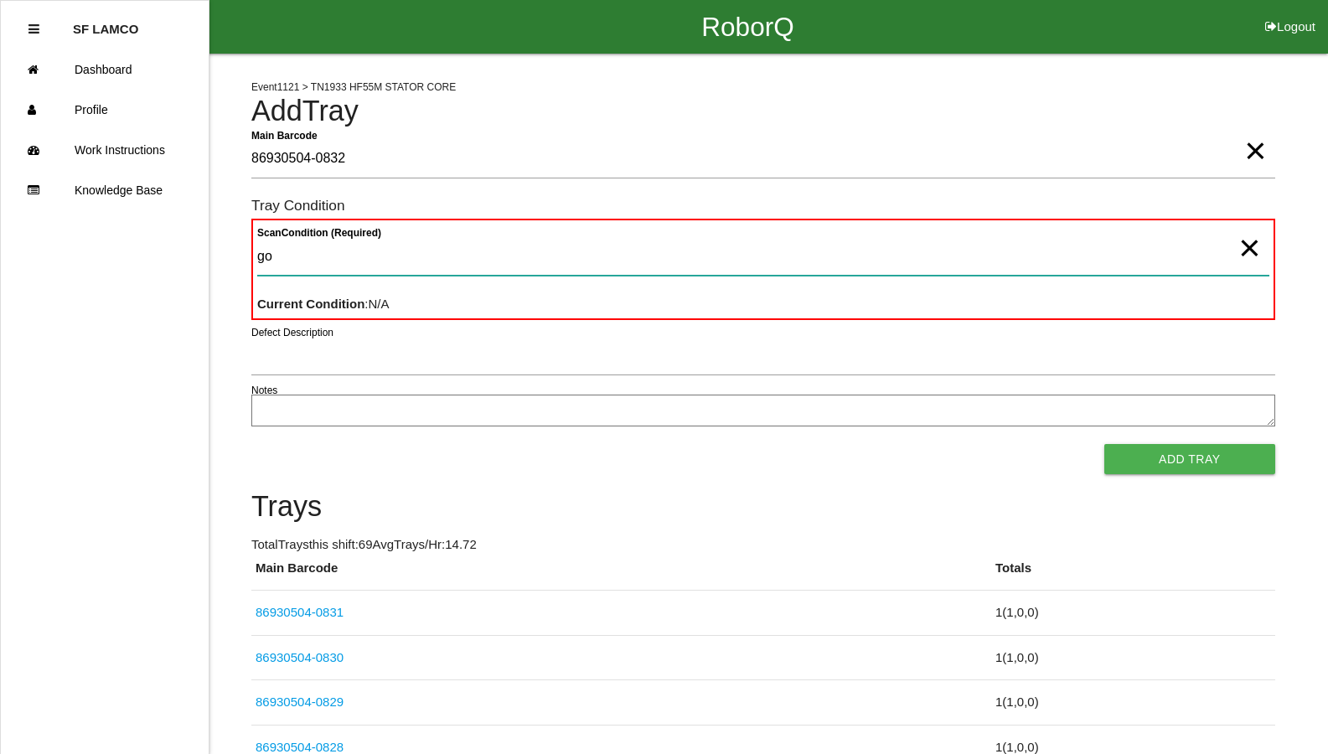
type Condition "goo"
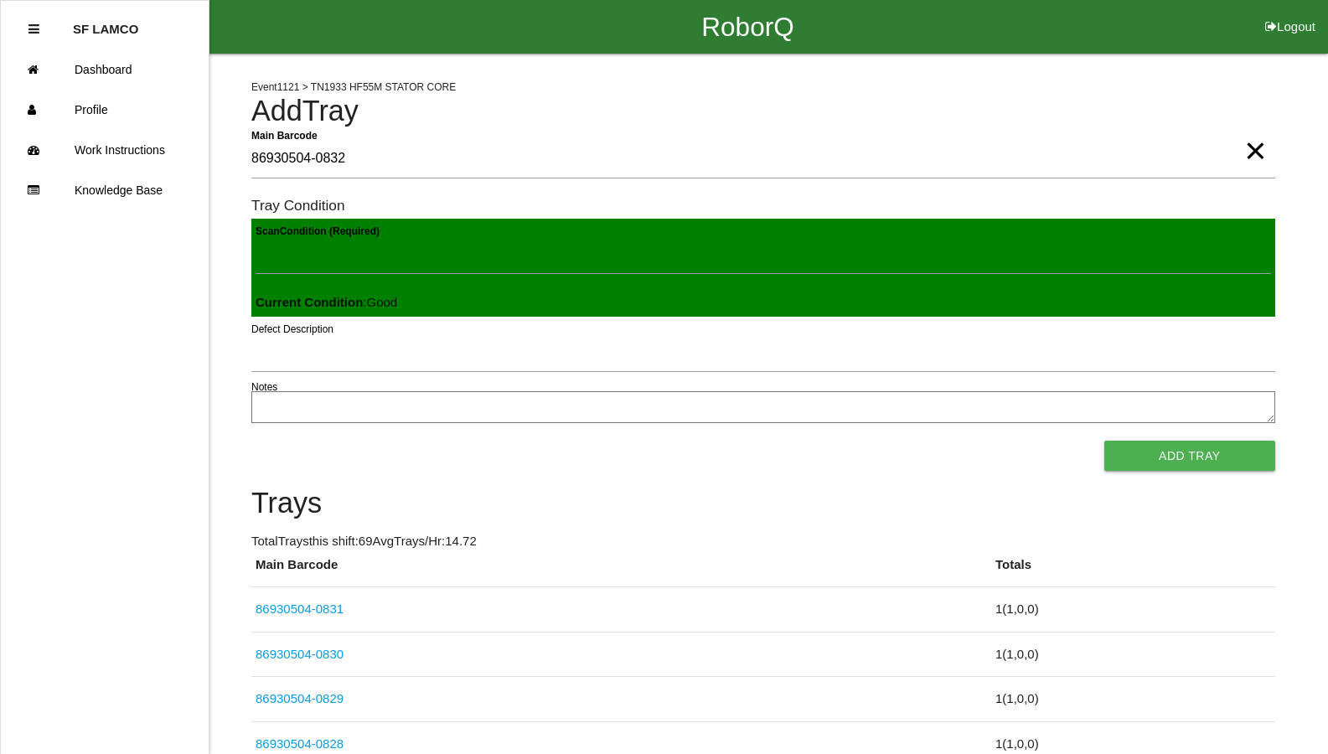
click at [1104, 441] on button "Add Tray" at bounding box center [1189, 456] width 171 height 30
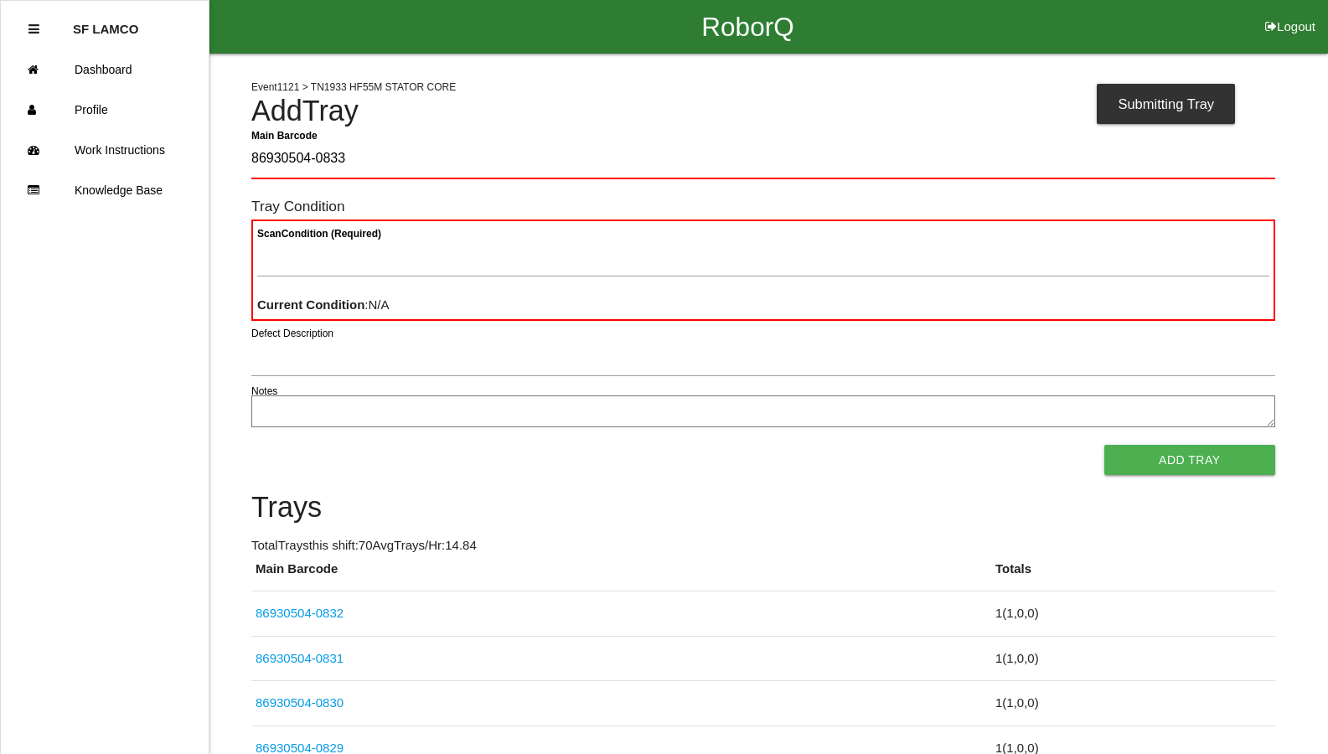
type Barcode "86930504-0833"
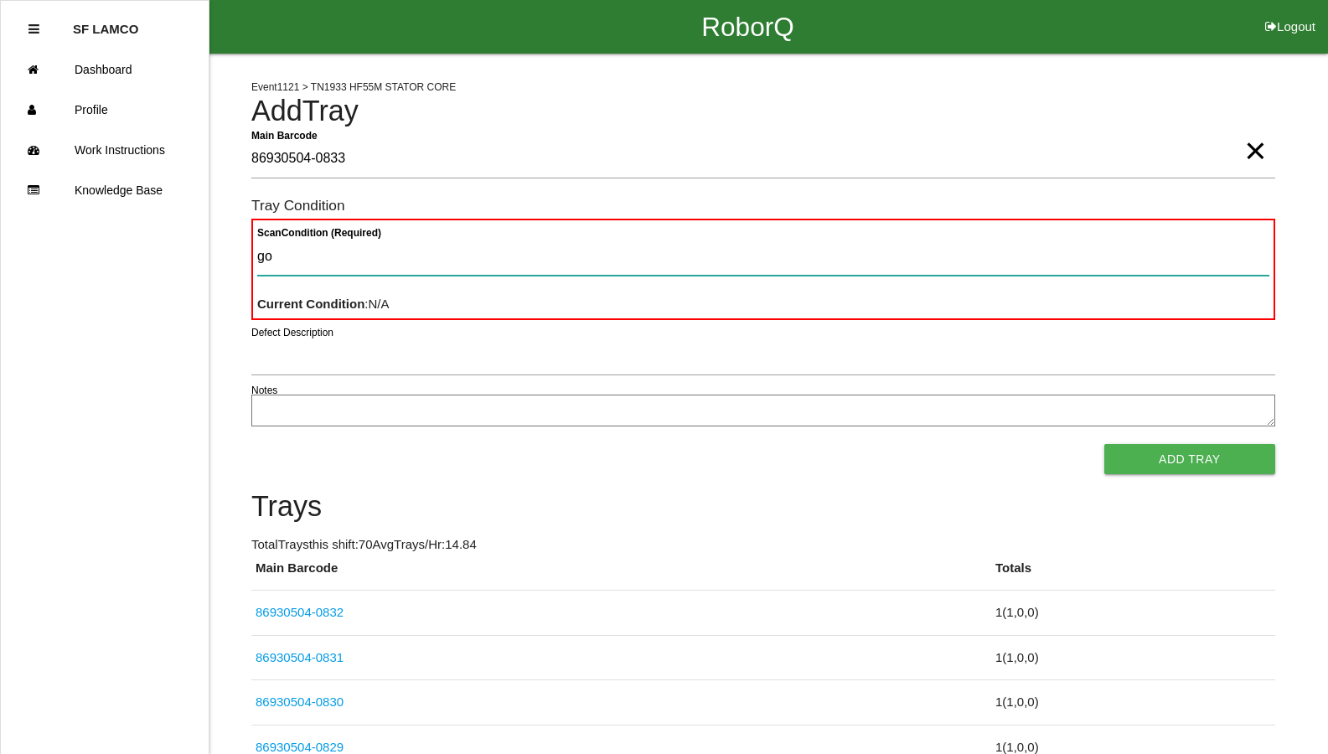
type Condition "goo"
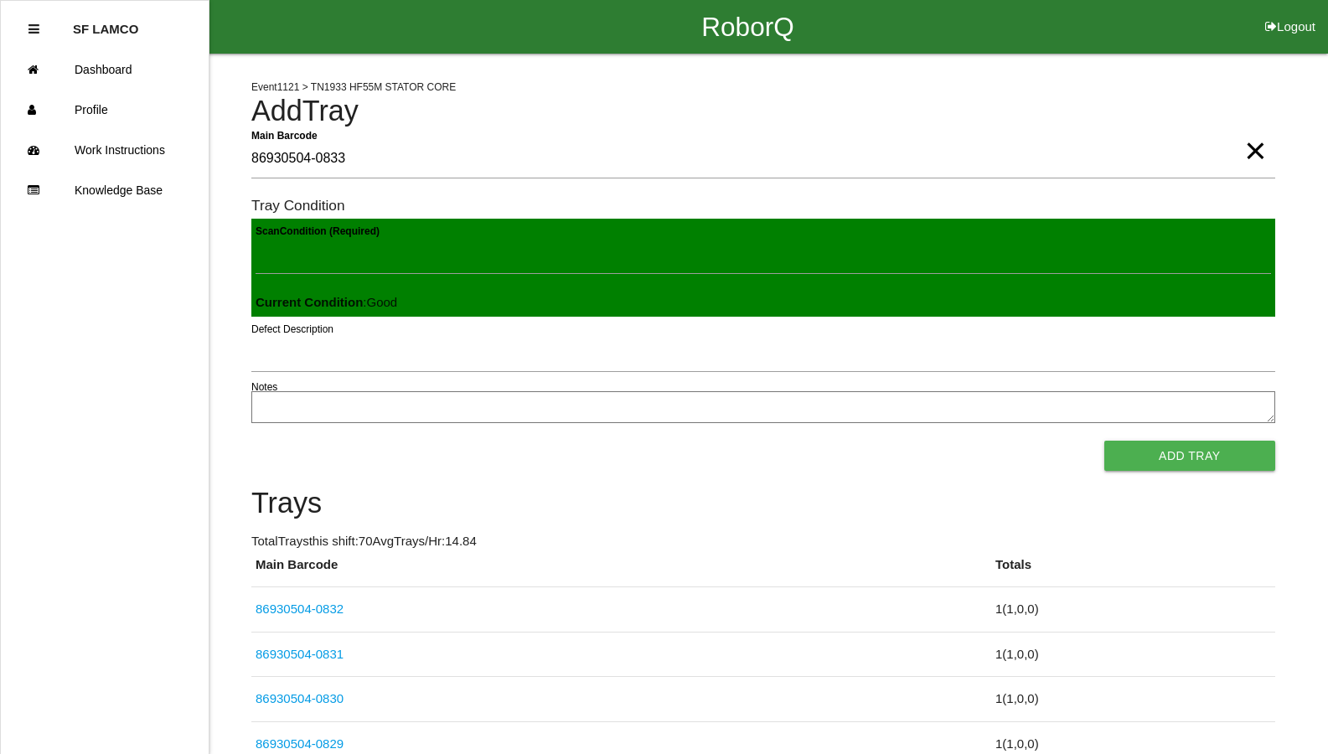
click at [1104, 441] on button "Add Tray" at bounding box center [1189, 456] width 171 height 30
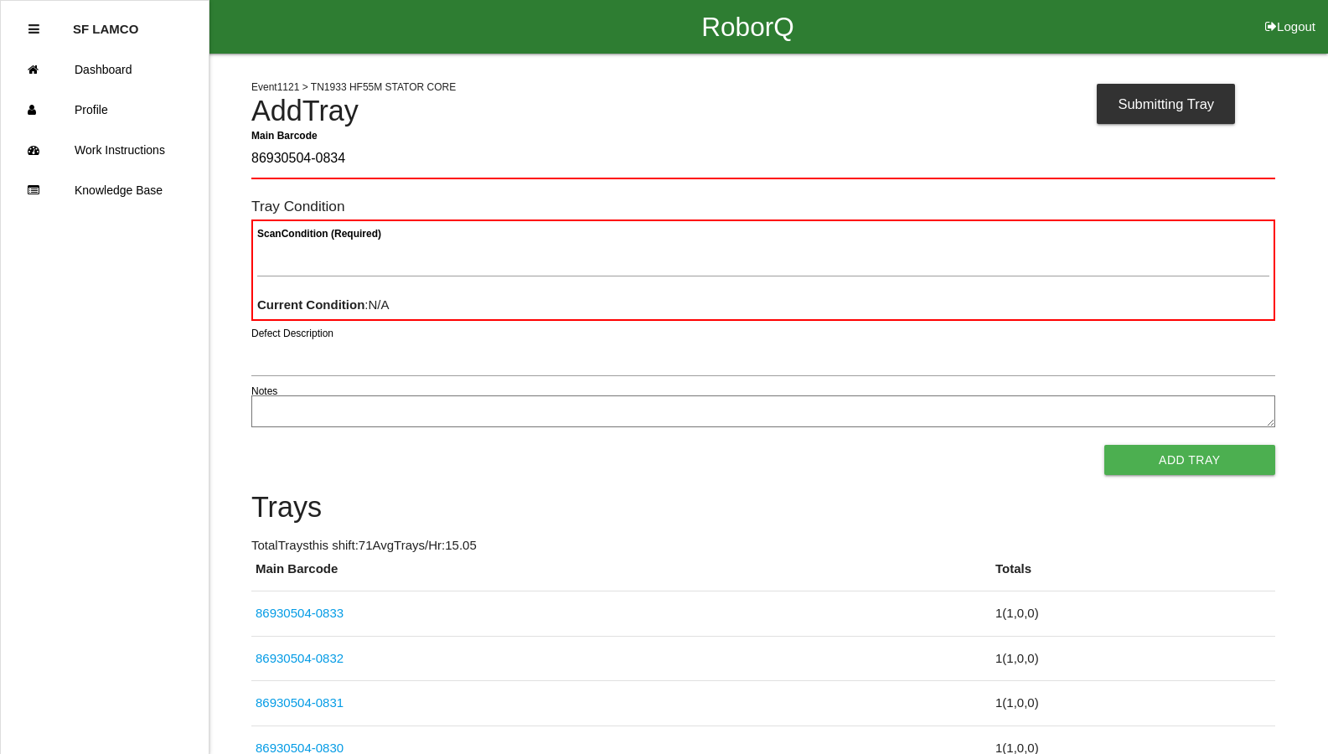
type Barcode "86930504-0834"
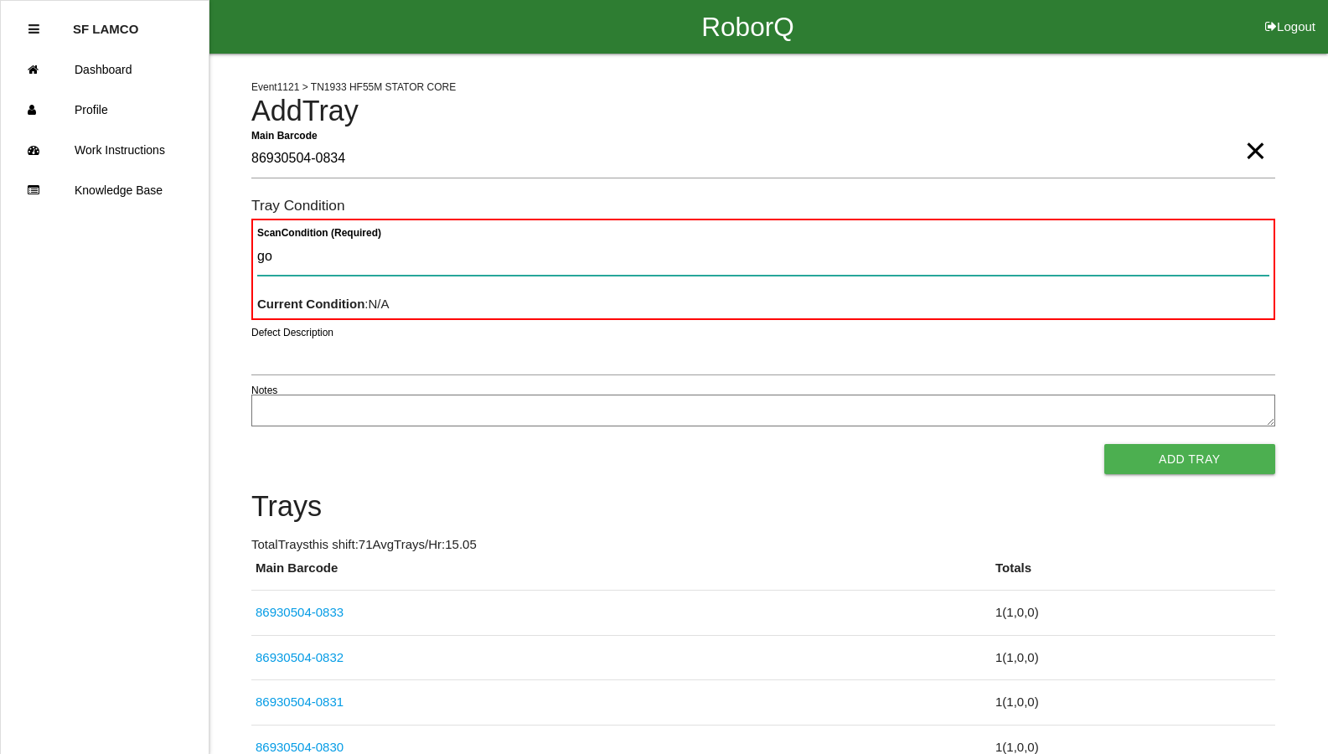
type Condition "goo"
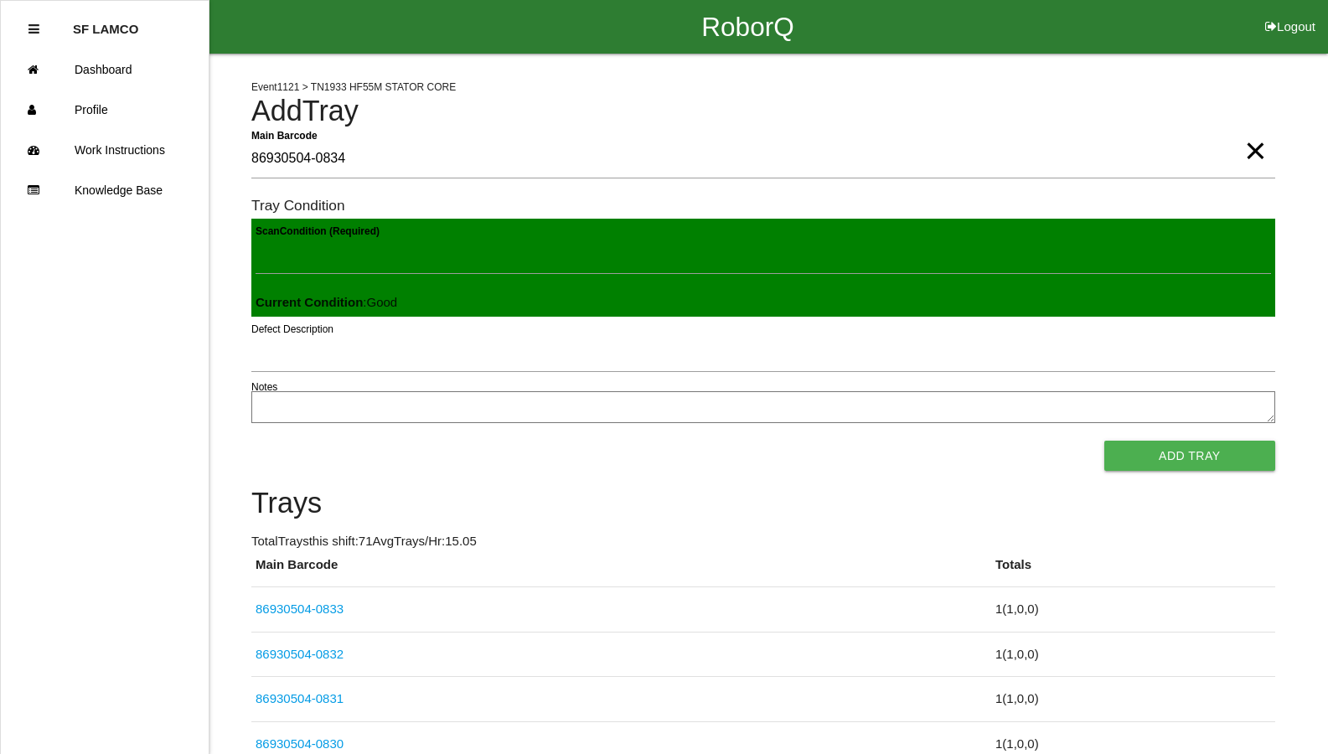
click at [1104, 441] on button "Add Tray" at bounding box center [1189, 456] width 171 height 30
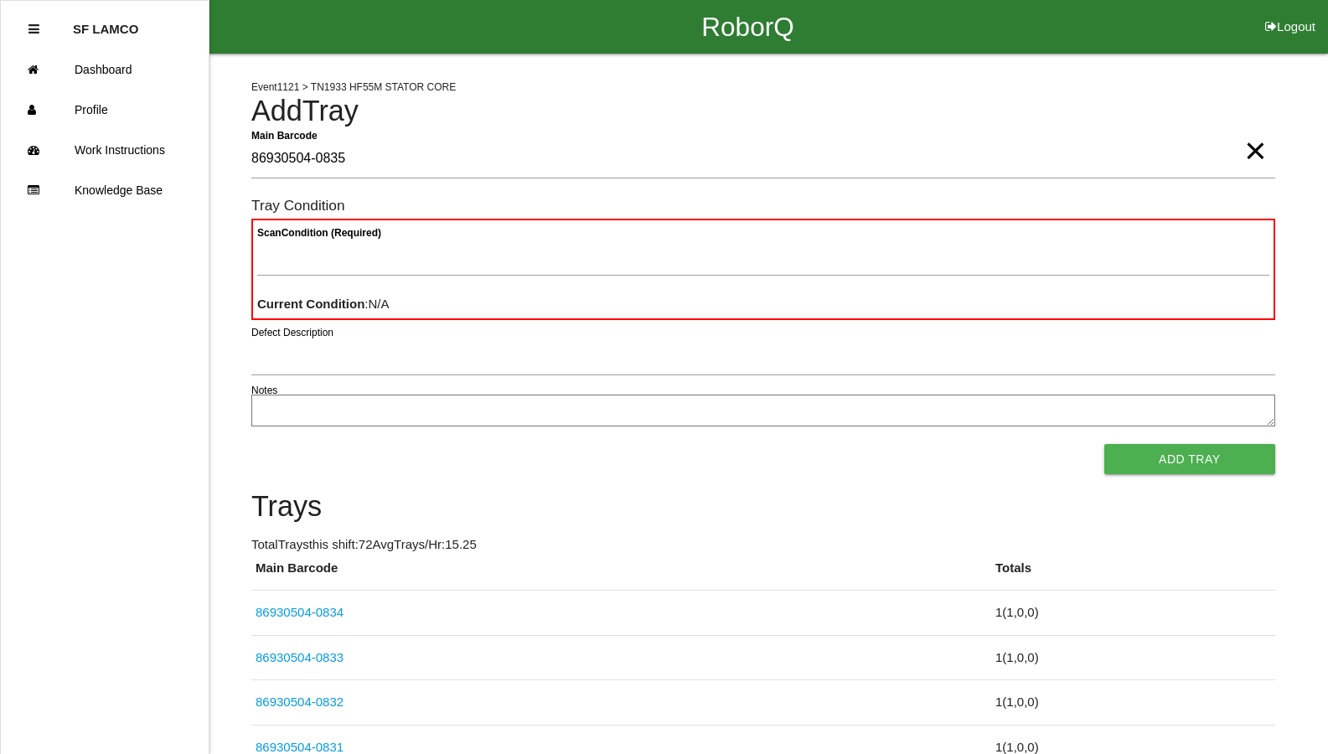
type Barcode "86930504-0835"
type Condition "goo"
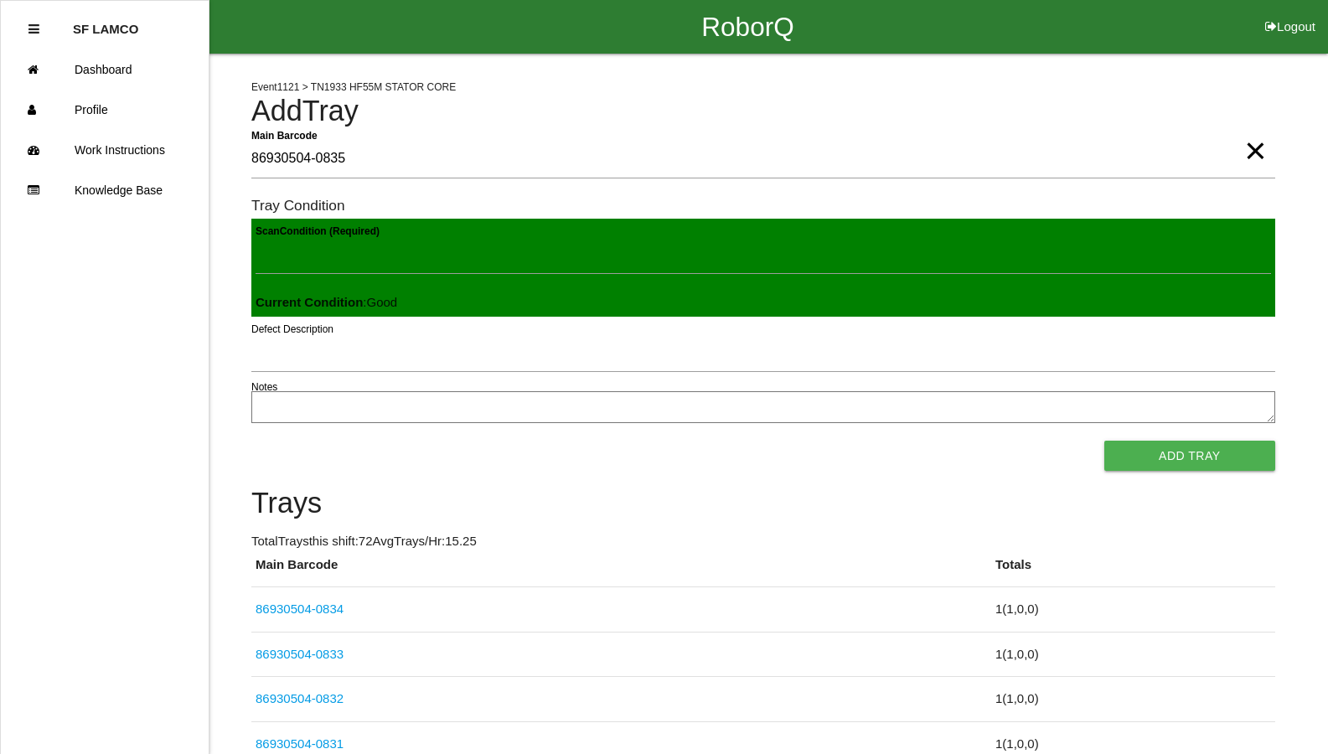
click at [1104, 441] on button "Add Tray" at bounding box center [1189, 456] width 171 height 30
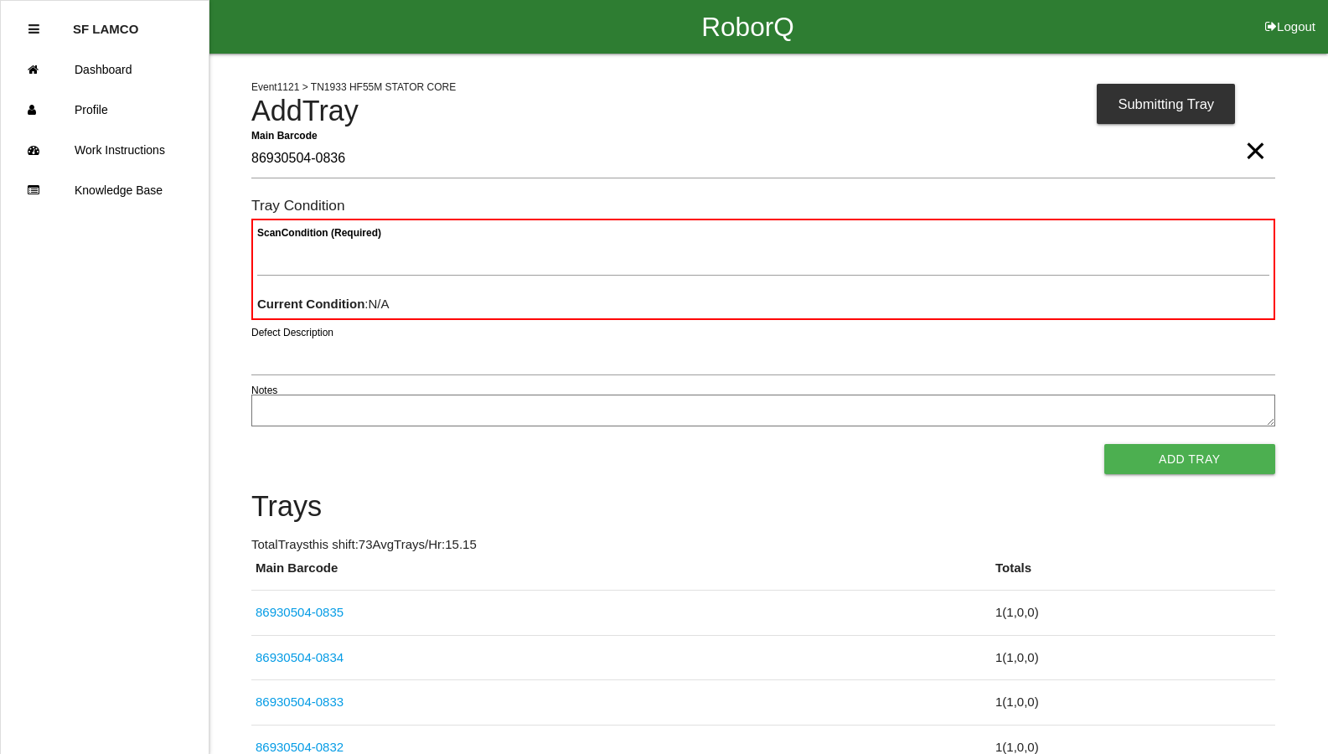
type Barcode "86930504-0836"
type Condition "goo"
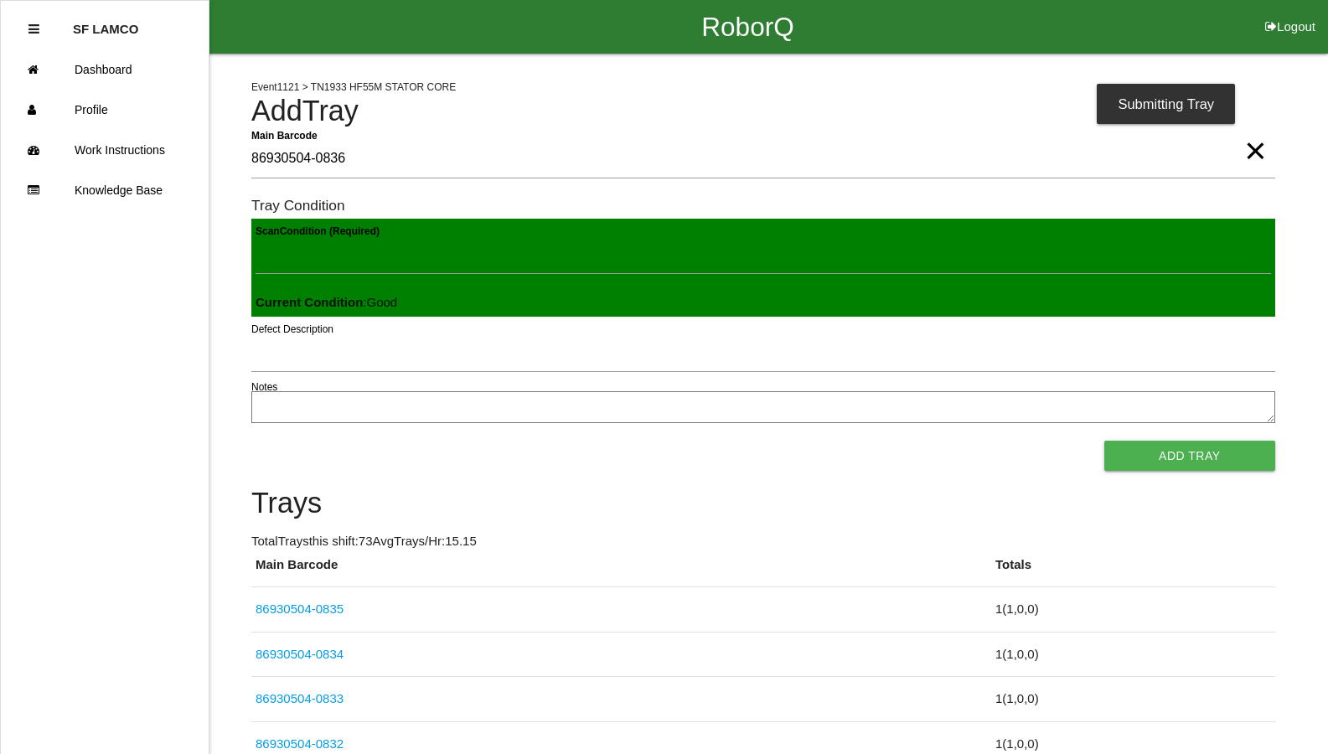
click button "Add Tray" at bounding box center [1189, 456] width 171 height 30
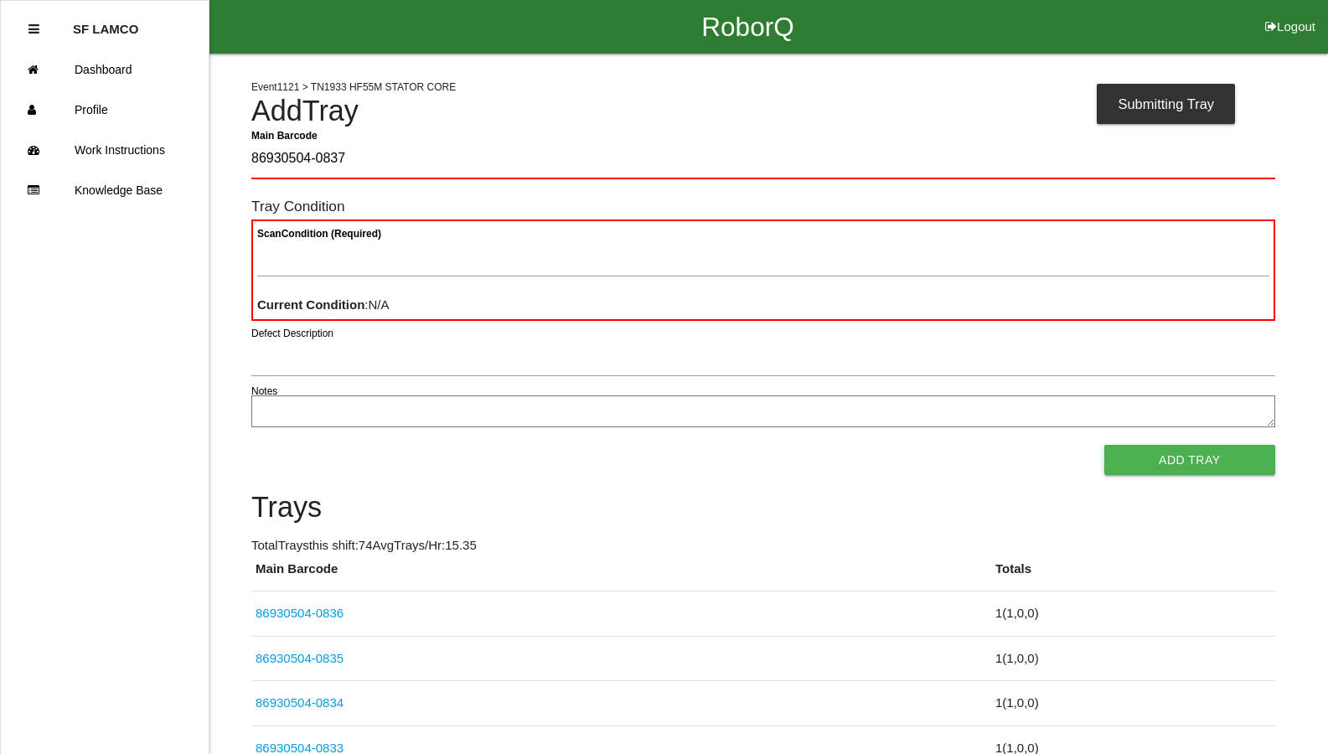
type Barcode "86930504-0837"
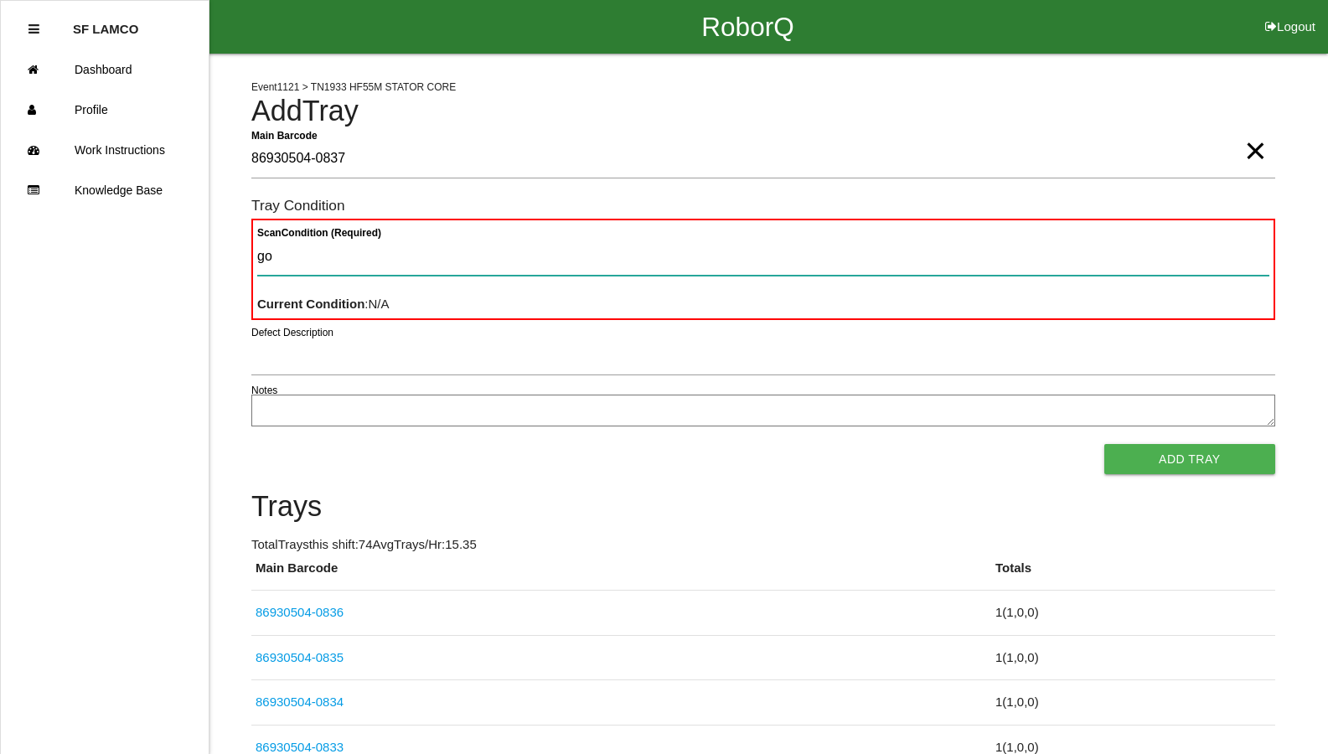
type Condition "goo"
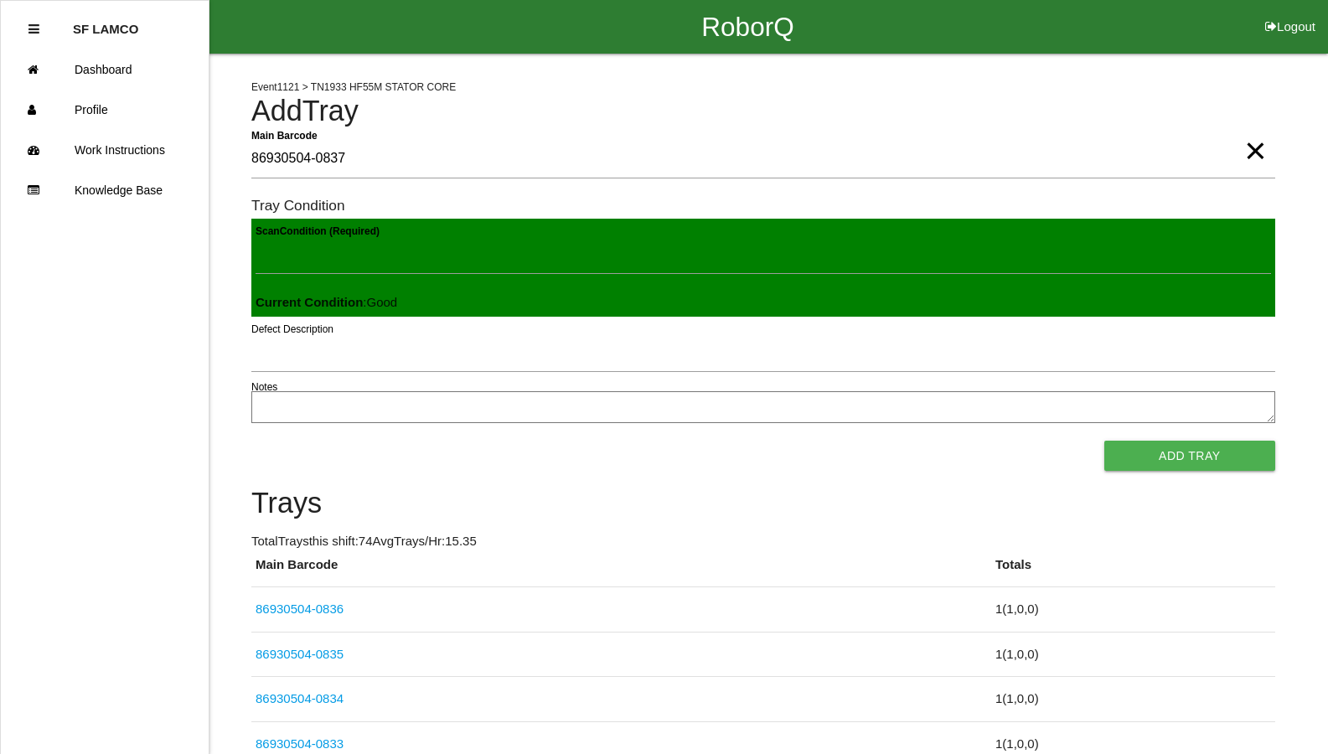
click at [1104, 441] on button "Add Tray" at bounding box center [1189, 456] width 171 height 30
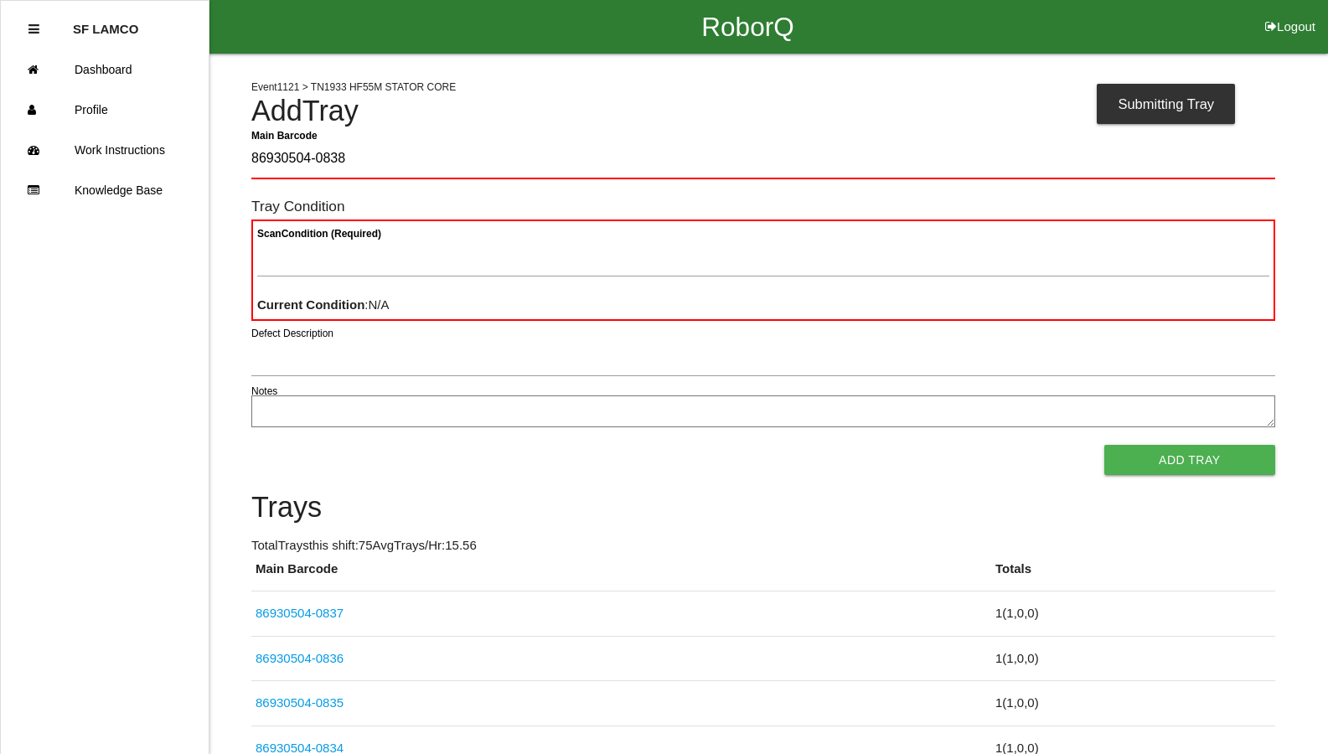
type Barcode "86930504-0838"
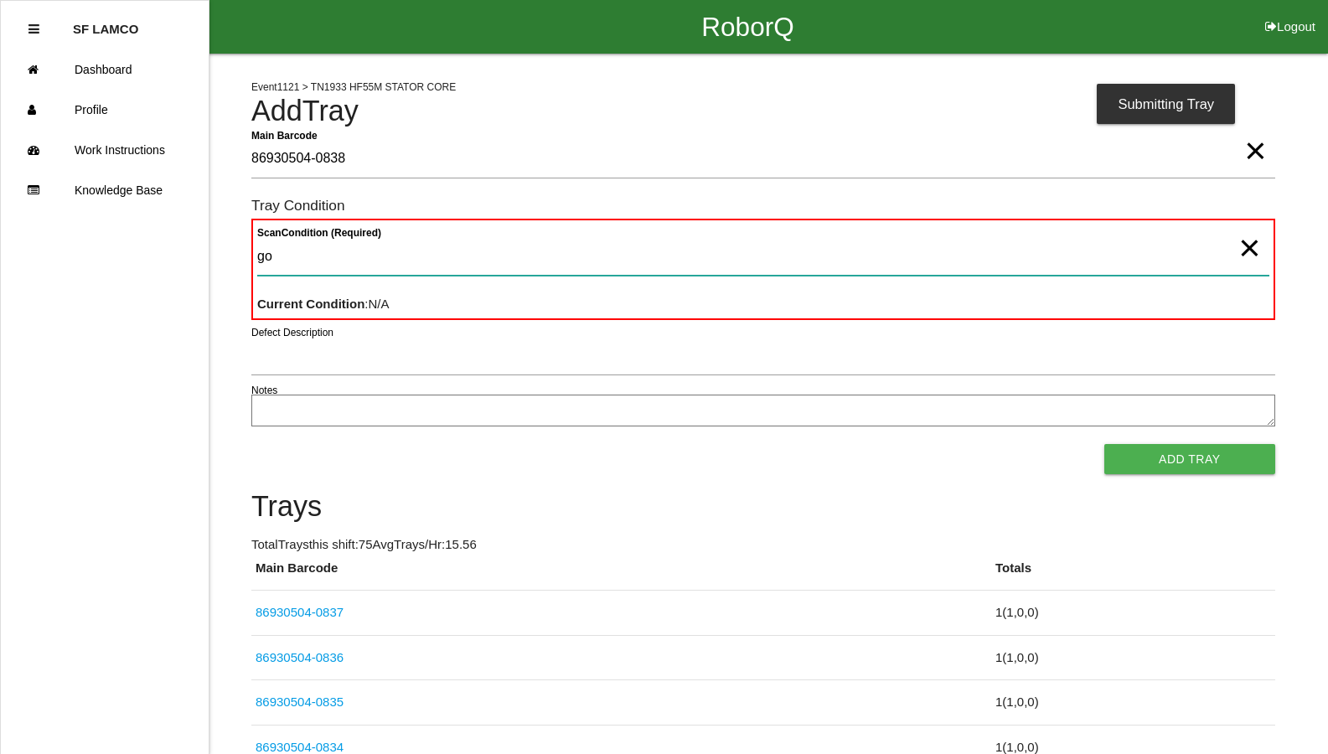
type Condition "goo"
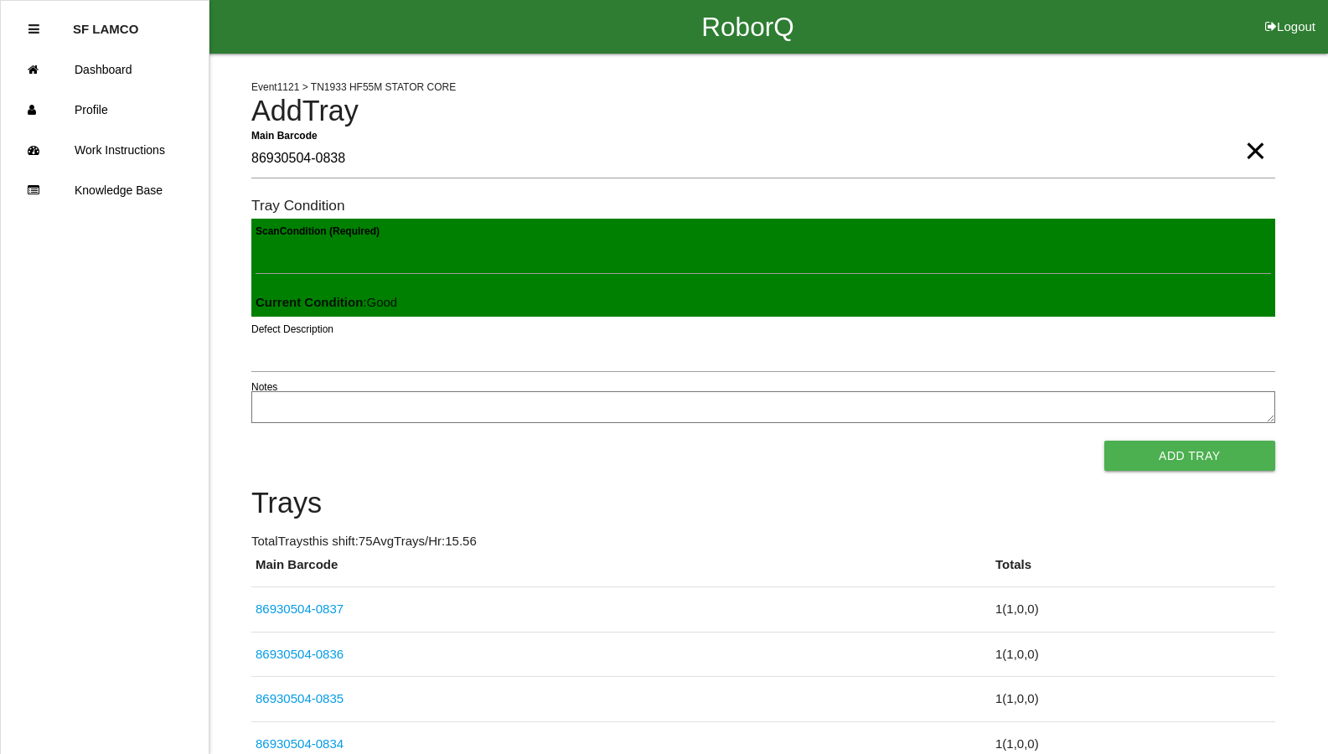
click at [1104, 441] on button "Add Tray" at bounding box center [1189, 456] width 171 height 30
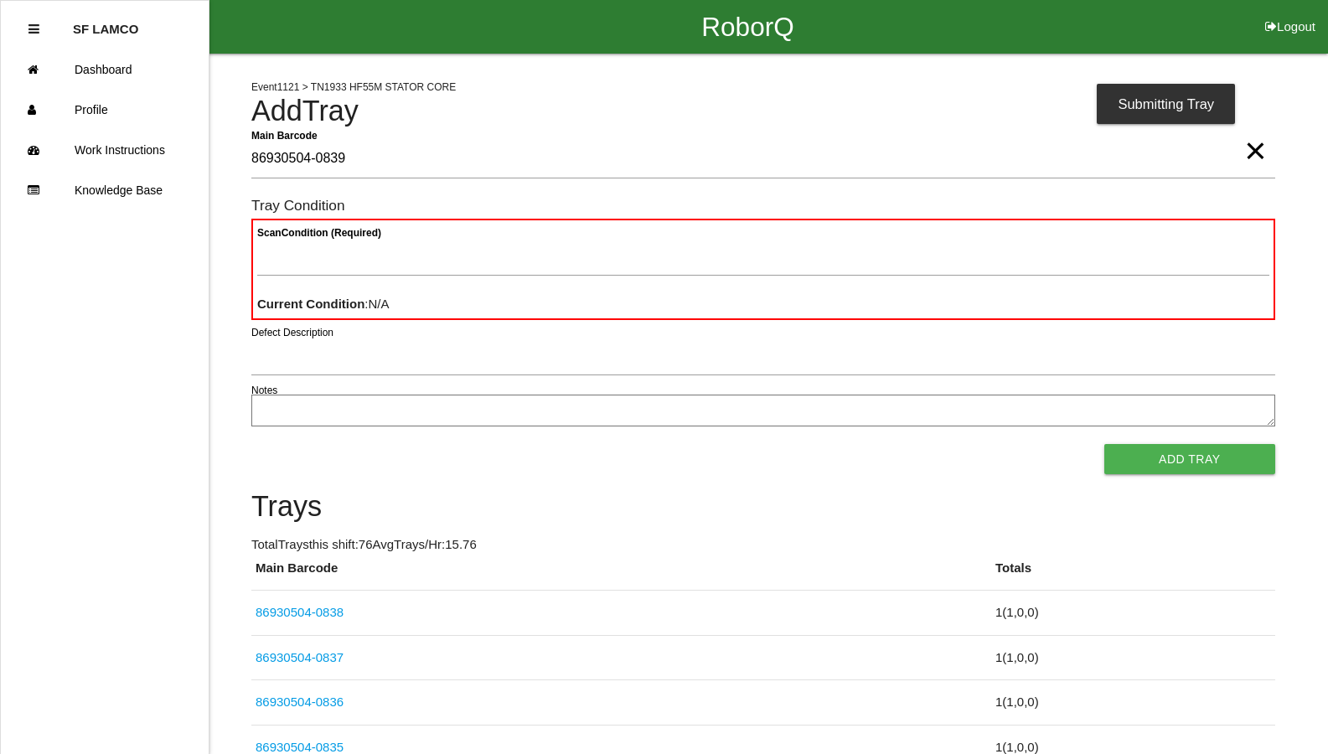
type Barcode "86930504-0839"
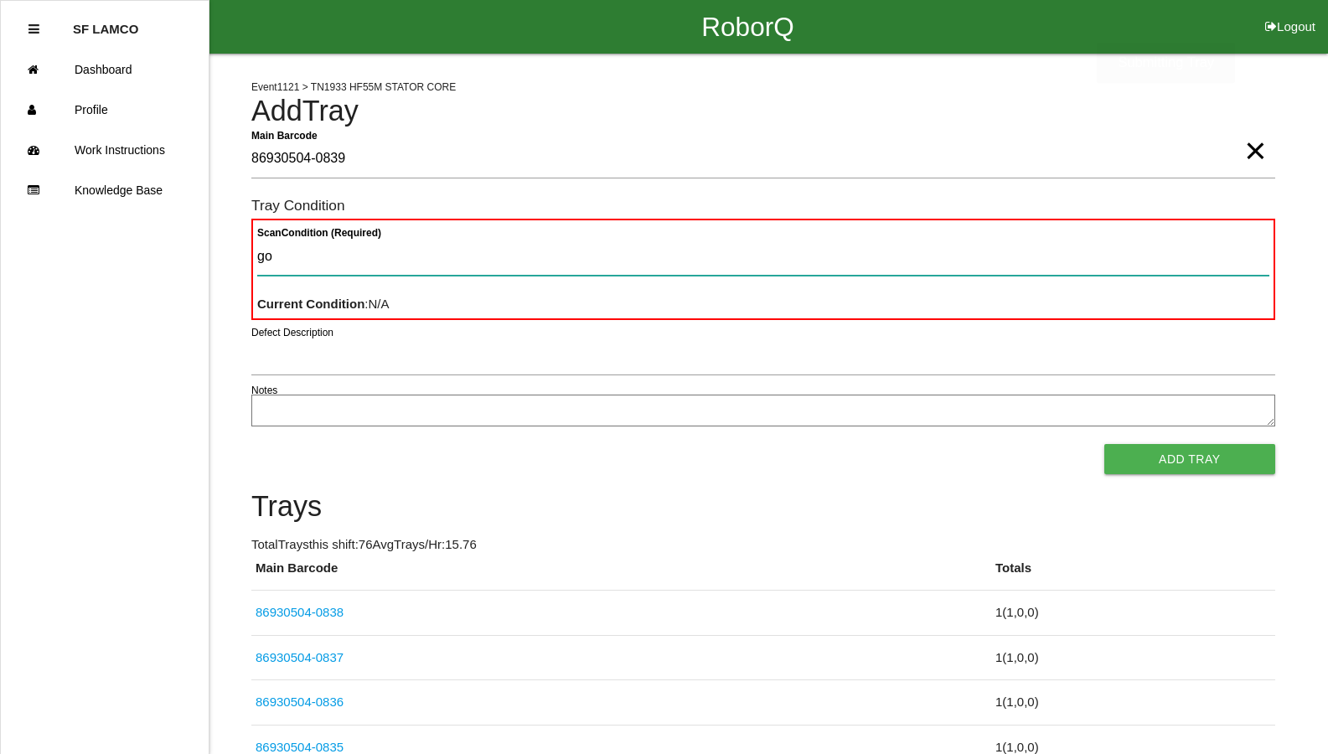
type Condition "goo"
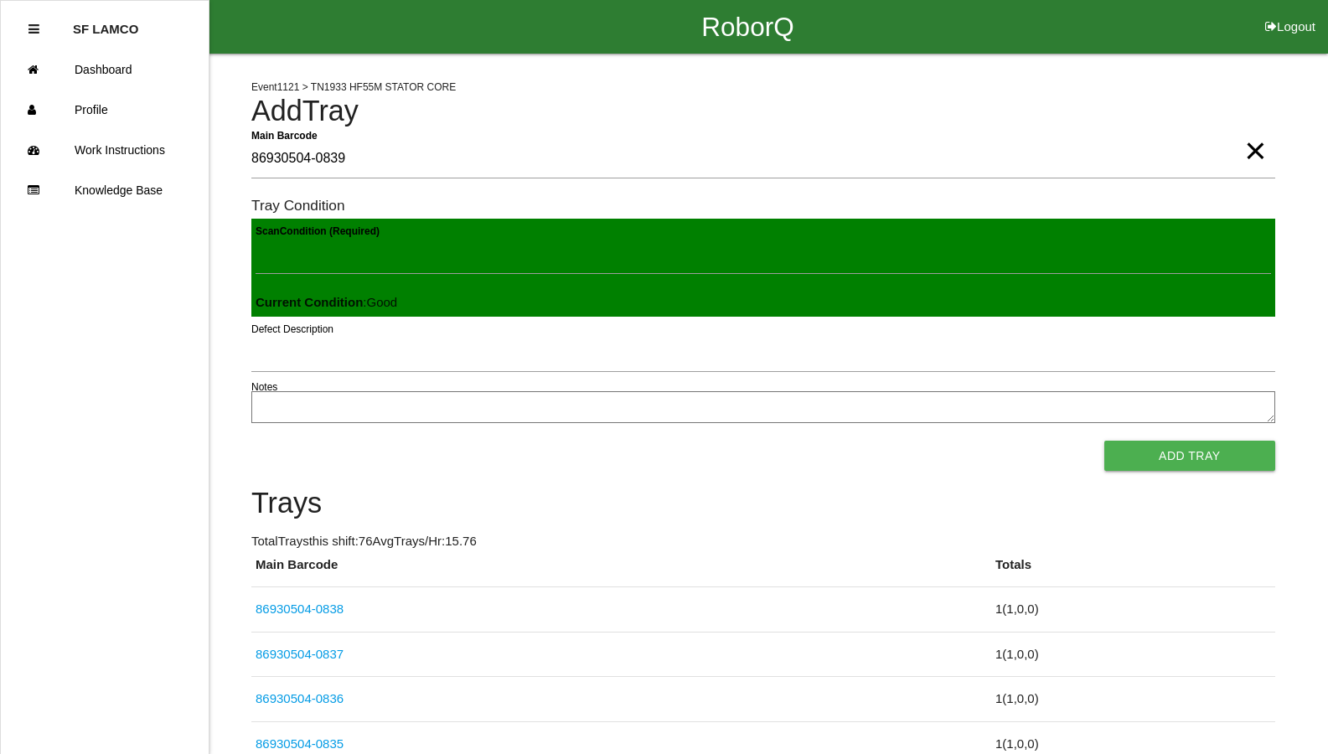
click at [1104, 441] on button "Add Tray" at bounding box center [1189, 456] width 171 height 30
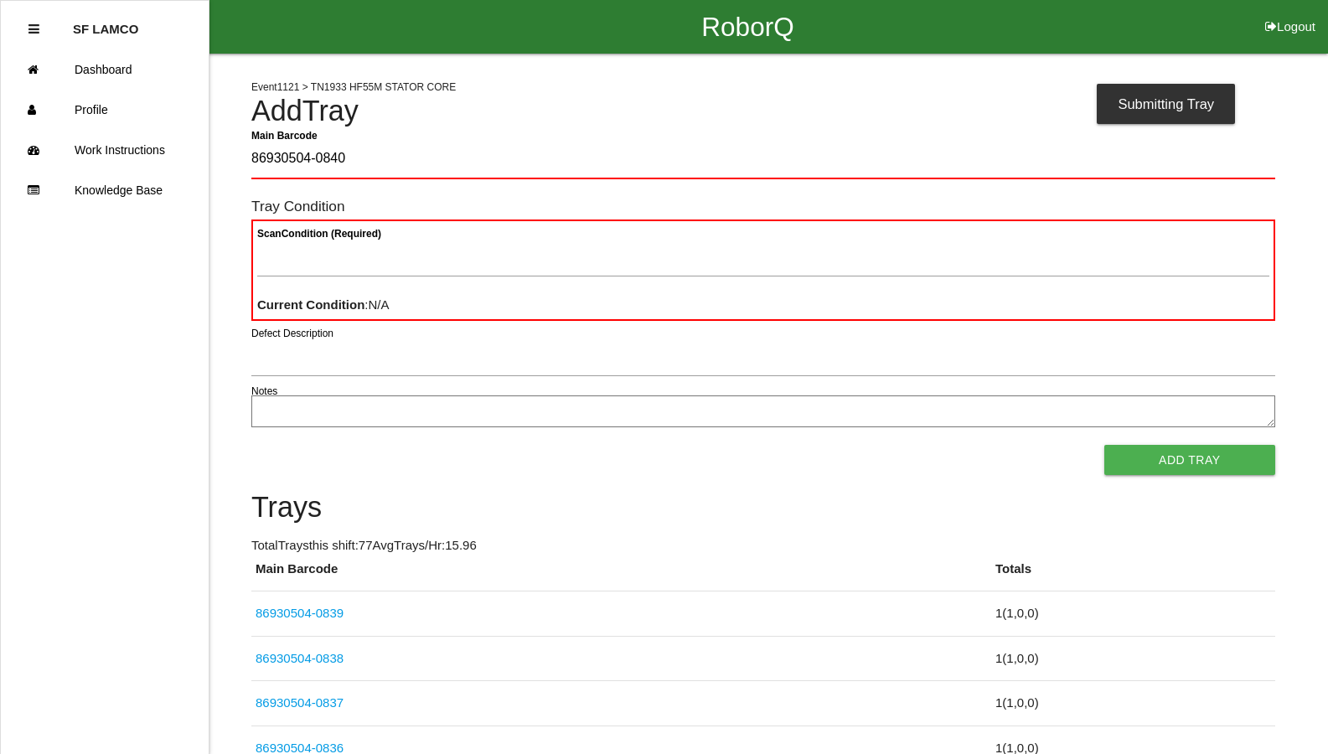
type Barcode "86930504-0840"
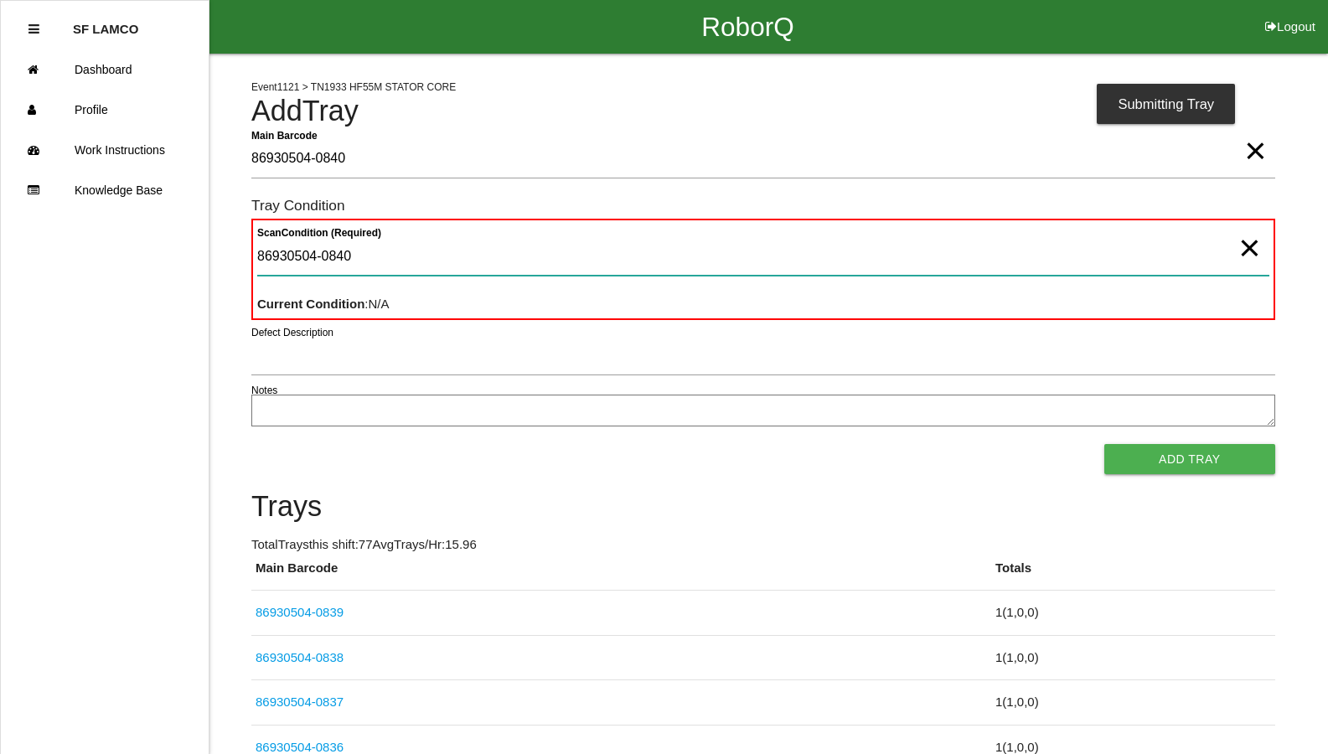
type Condition "86930504-0840"
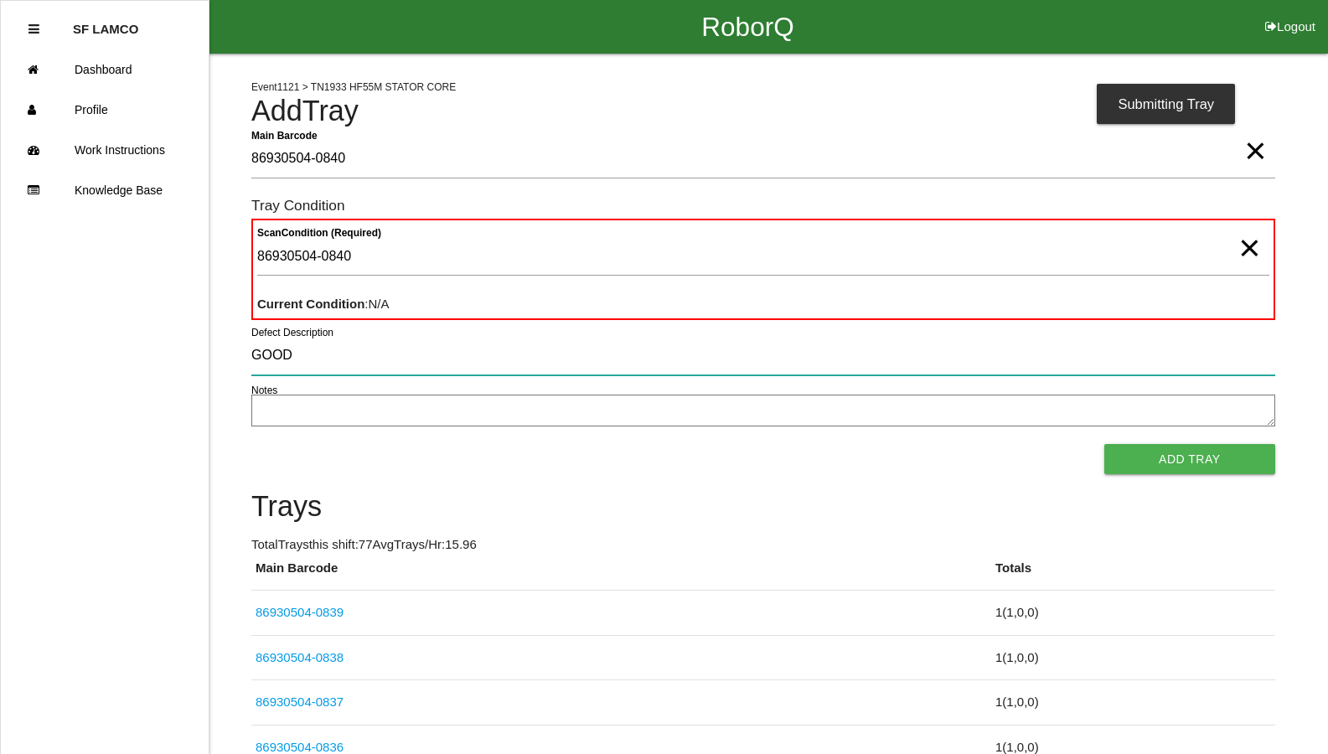
type input "GOOD"
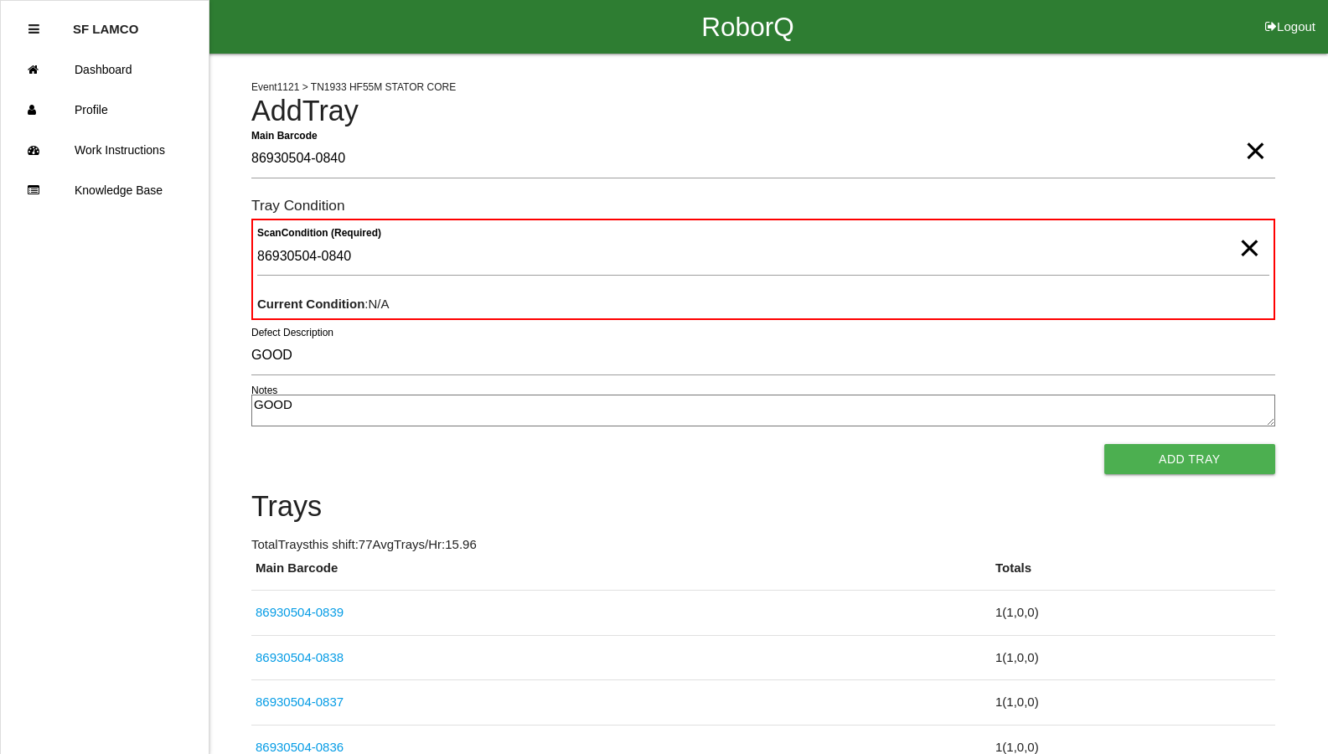
type textarea "GOOD"
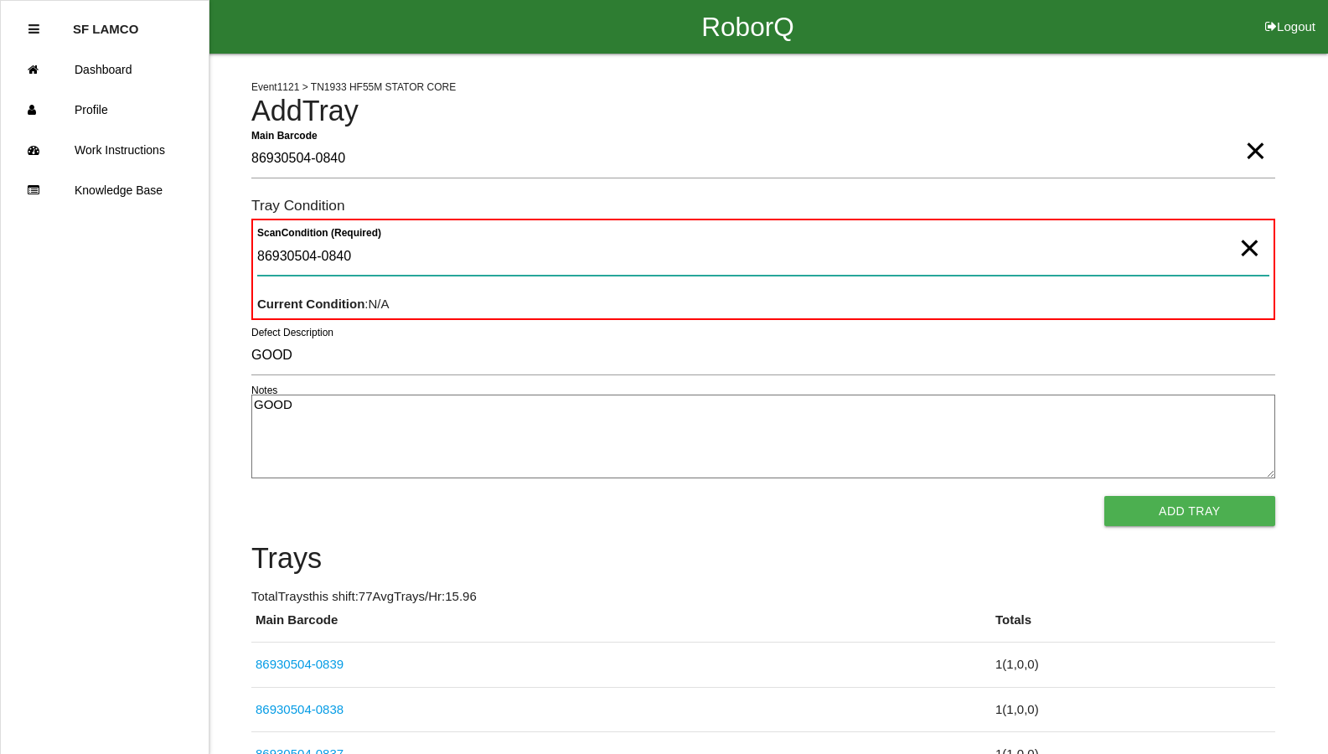
click at [377, 252] on Condition "86930504-0840" at bounding box center [763, 256] width 1012 height 39
type Condition "8"
type Condition "goo"
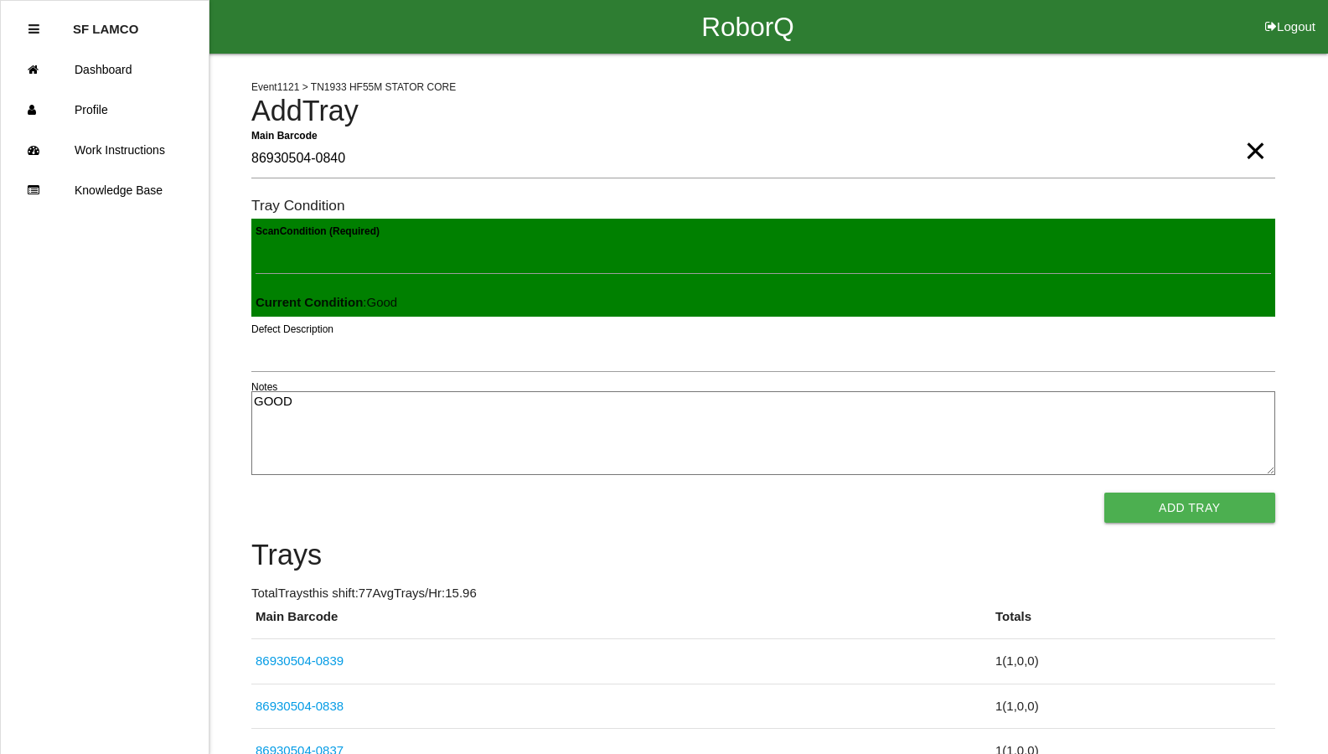
click at [1104, 493] on button "Add Tray" at bounding box center [1189, 508] width 171 height 30
